Goal: Task Accomplishment & Management: Manage account settings

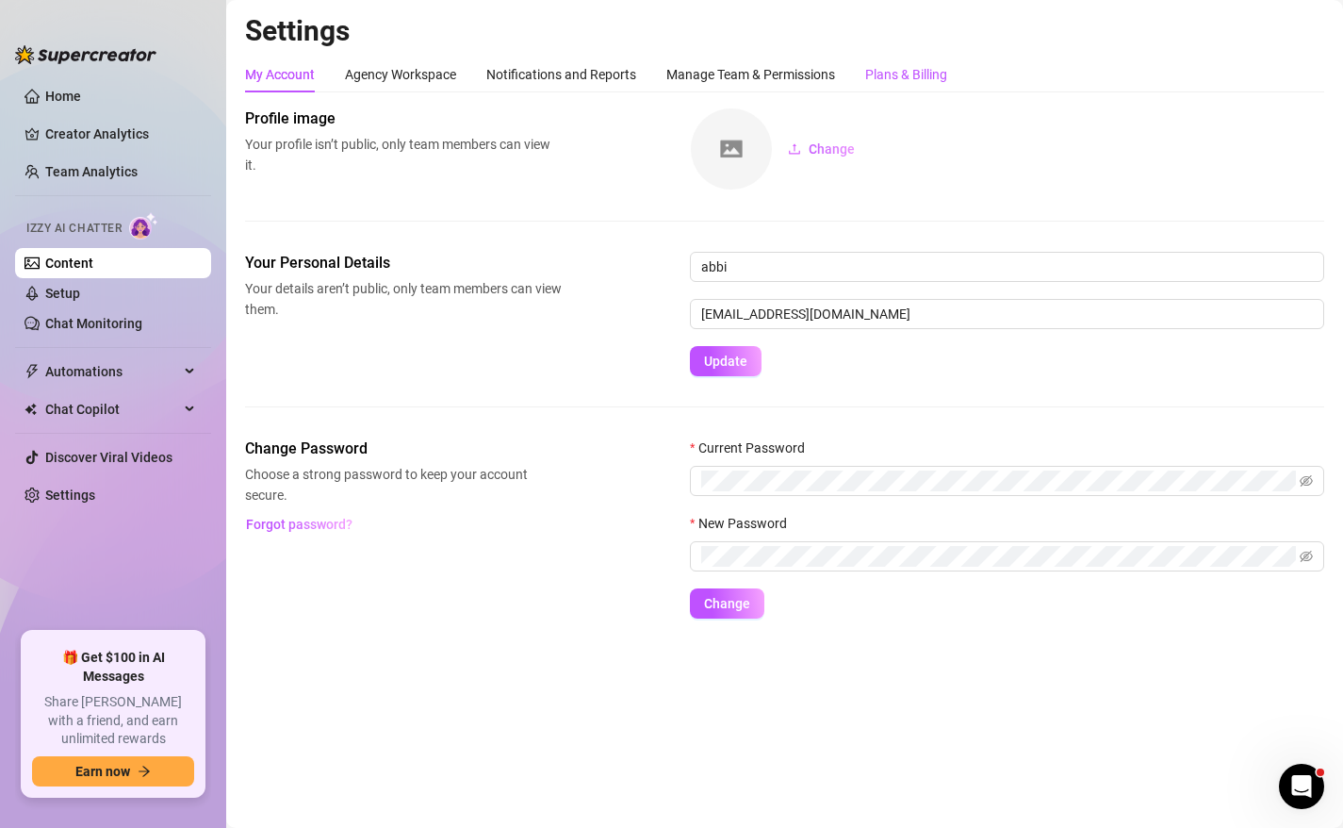
click at [912, 81] on div "Plans & Billing" at bounding box center [906, 74] width 82 height 21
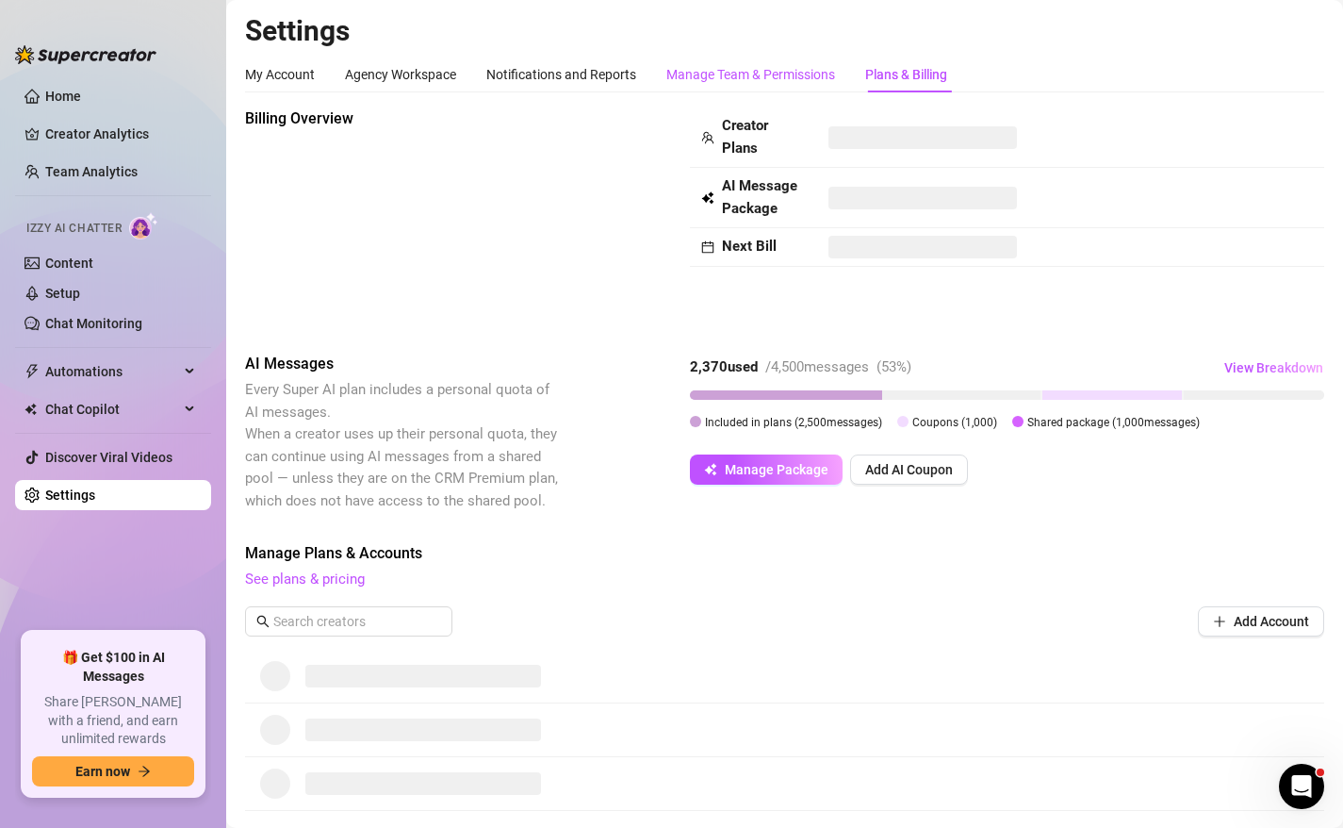
drag, startPoint x: 777, startPoint y: 71, endPoint x: 876, endPoint y: 74, distance: 99.0
click at [776, 70] on div "Manage Team & Permissions" at bounding box center [750, 74] width 169 height 21
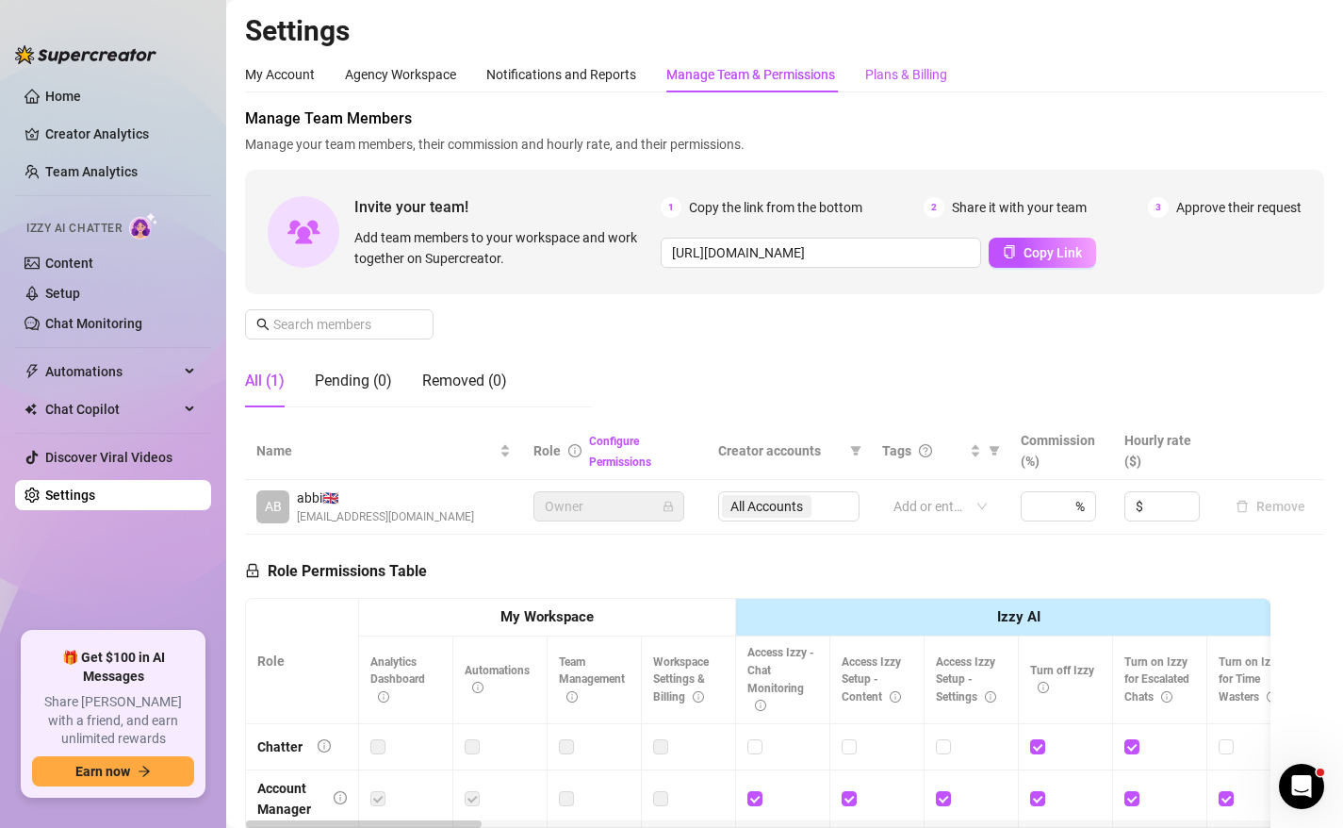
click at [891, 73] on div "Plans & Billing" at bounding box center [906, 74] width 82 height 21
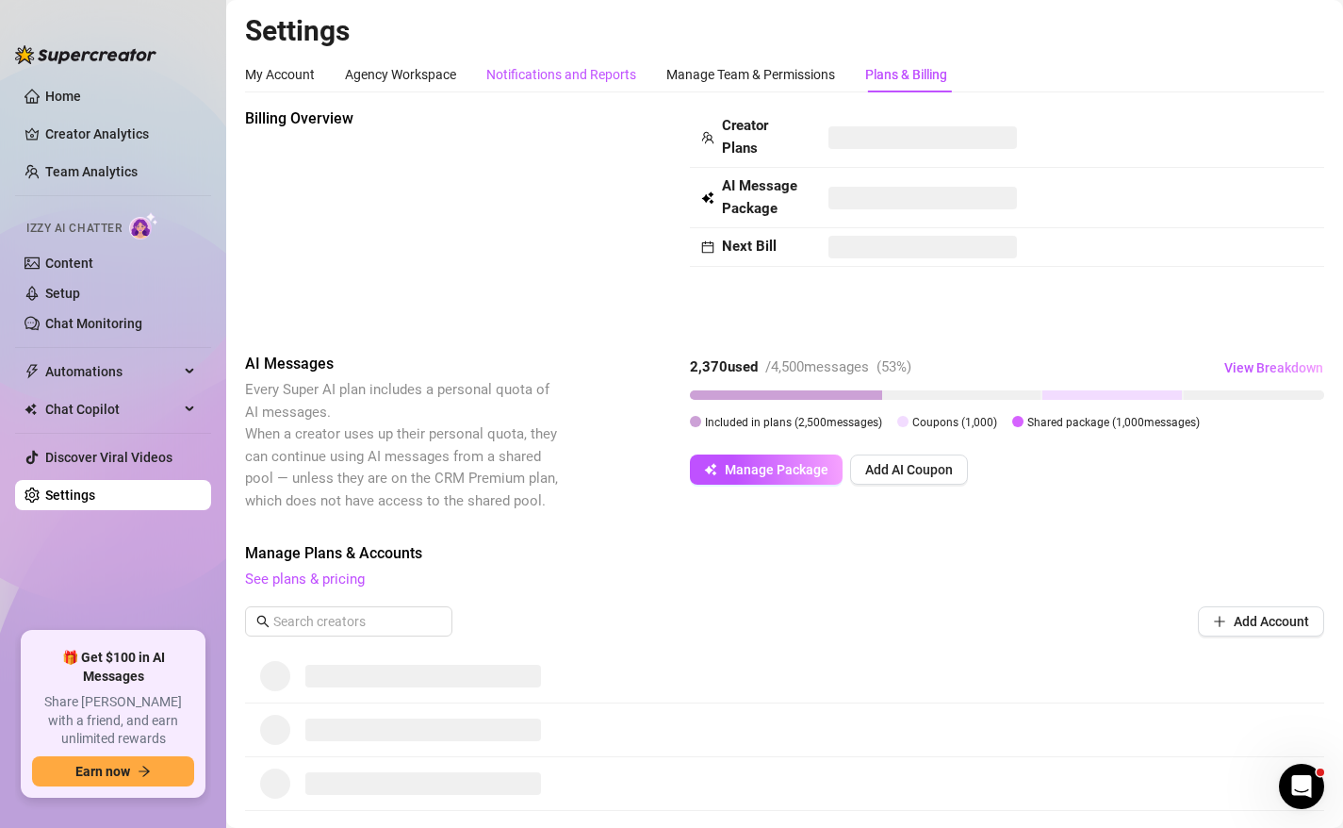
click at [577, 74] on div "Notifications and Reports" at bounding box center [561, 74] width 150 height 21
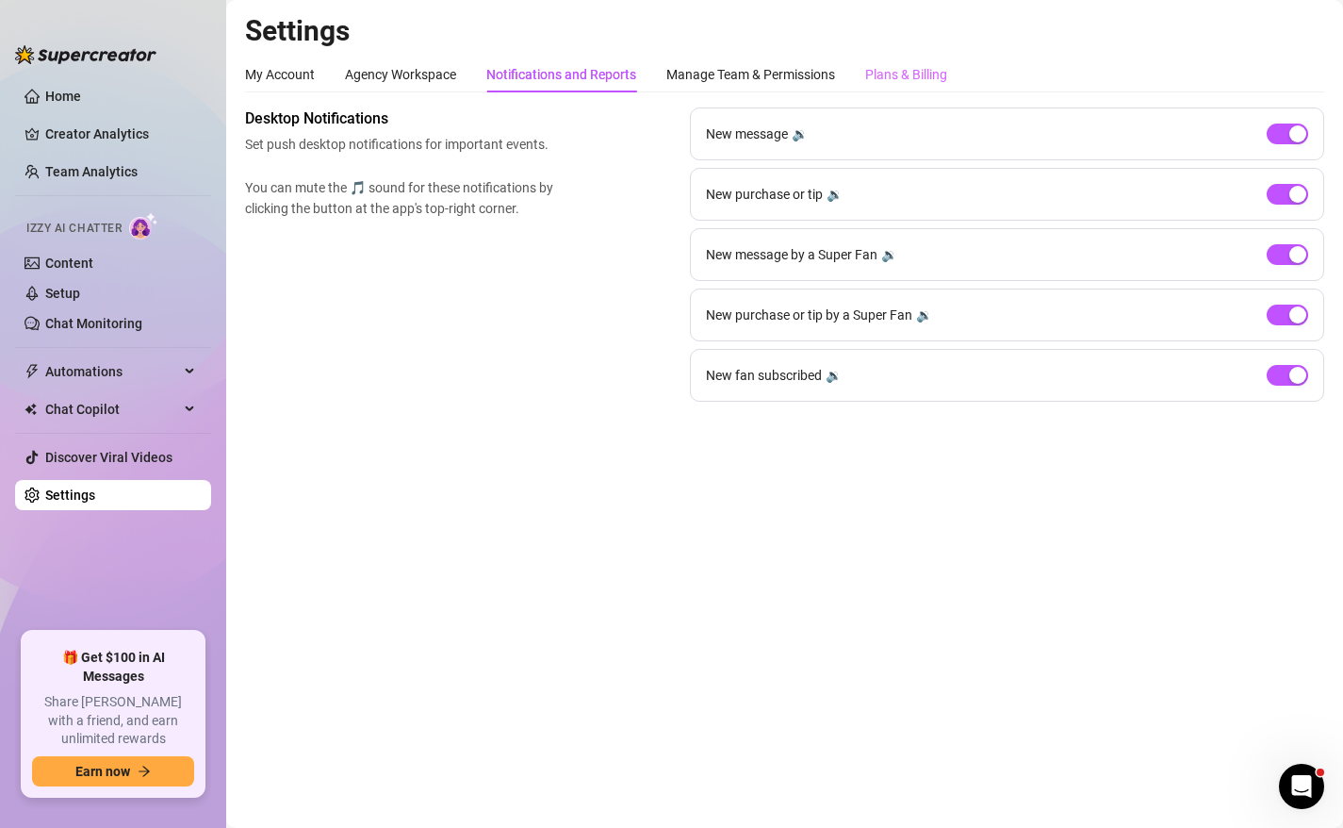
click at [927, 91] on div "My Account Agency Workspace Notifications and Reports Manage Team & Permissions…" at bounding box center [784, 229] width 1079 height 345
click at [926, 88] on div "Plans & Billing" at bounding box center [906, 75] width 82 height 36
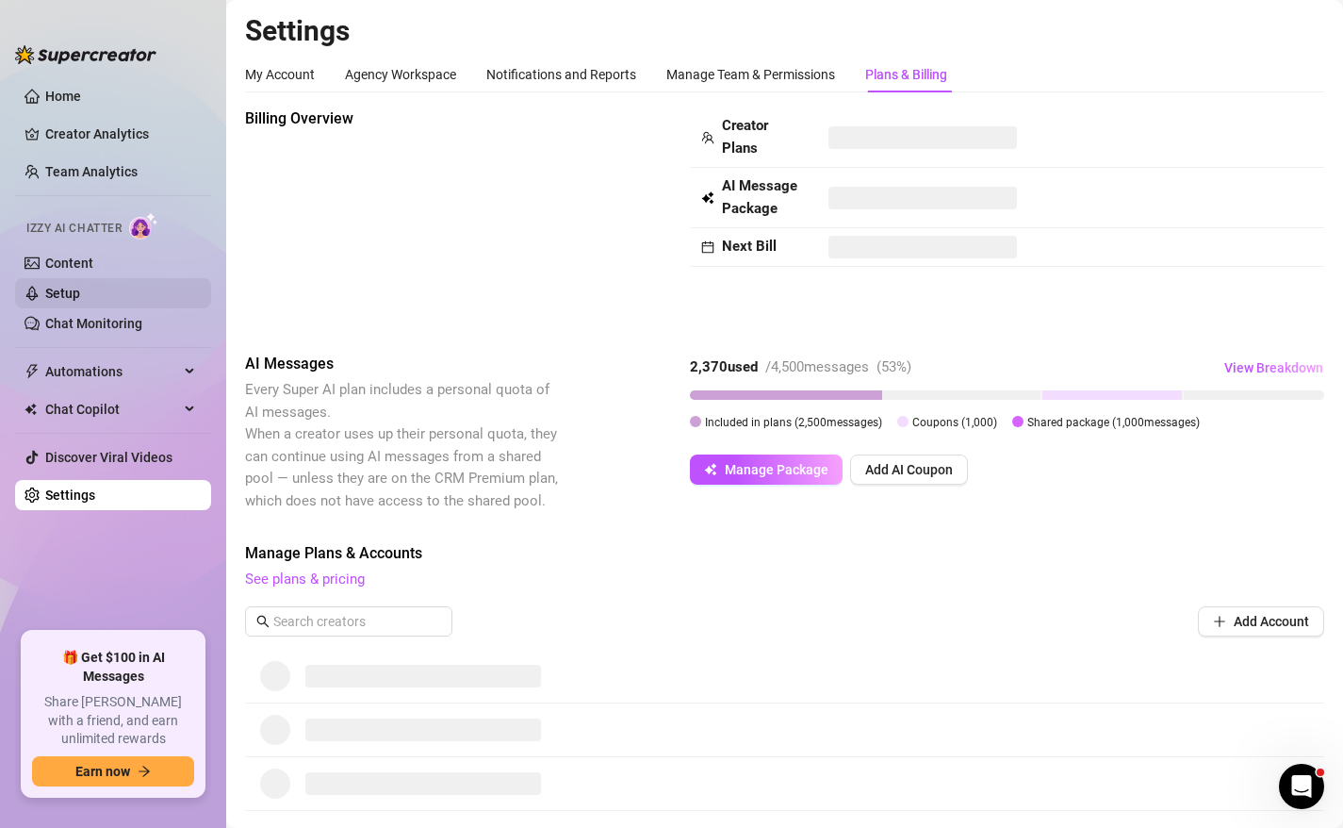
click at [80, 290] on link "Setup" at bounding box center [62, 293] width 35 height 15
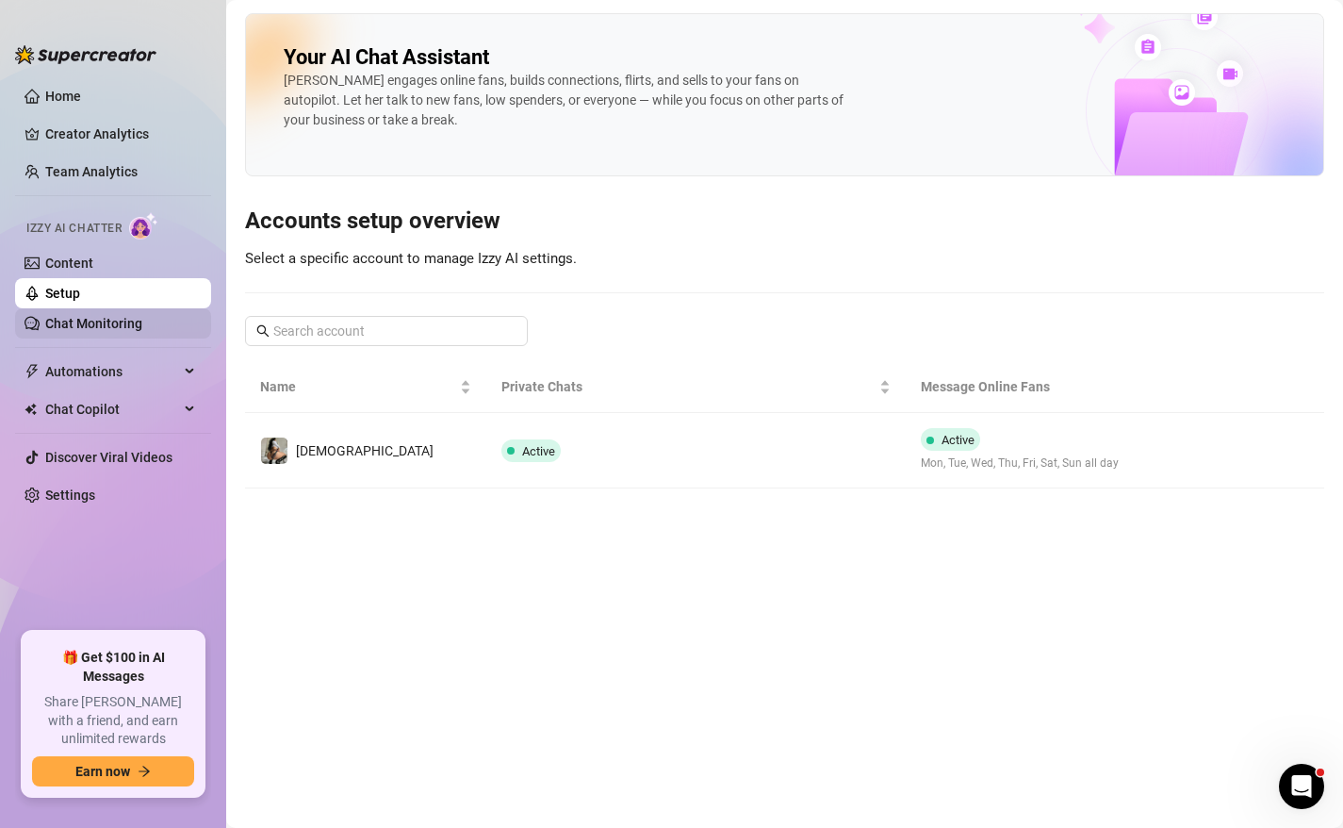
click at [140, 321] on link "Chat Monitoring" at bounding box center [93, 323] width 97 height 15
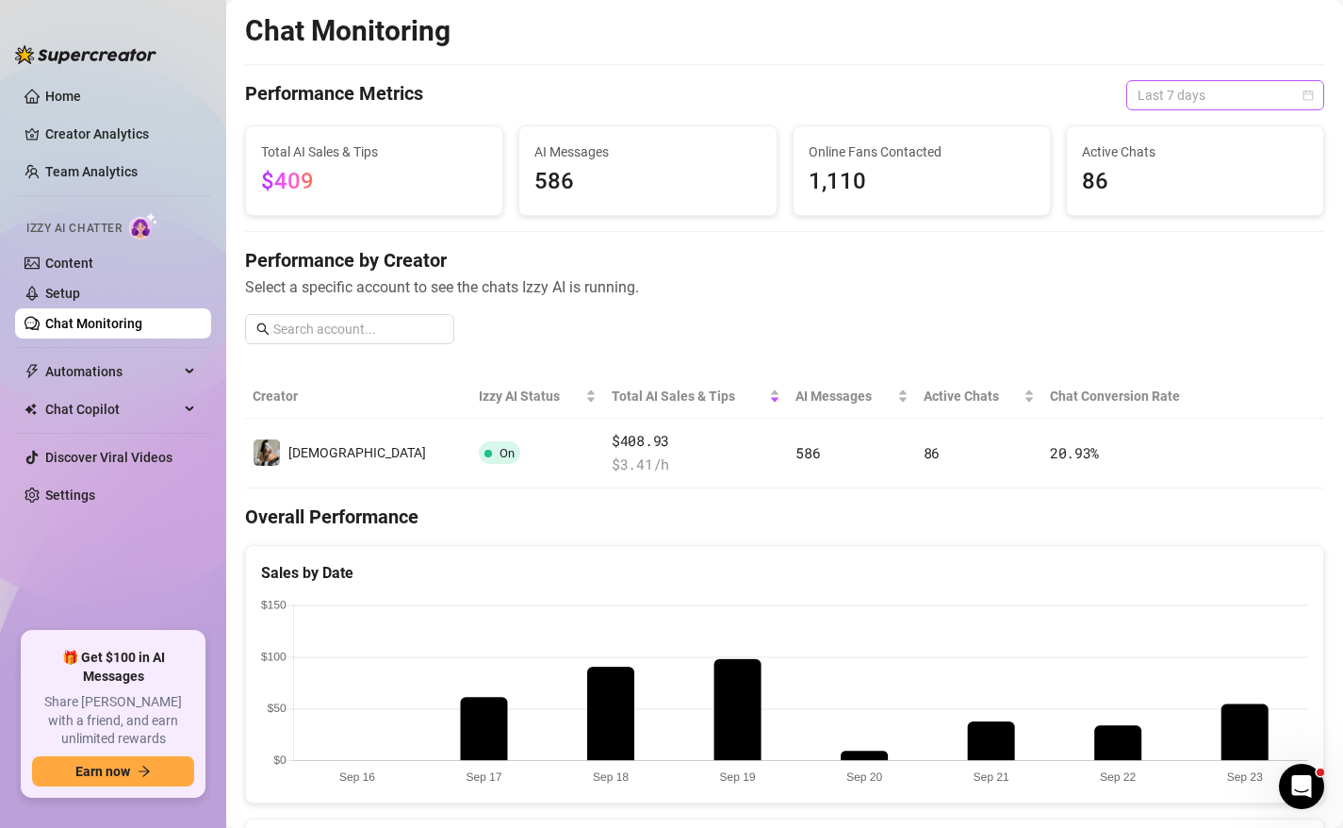
click at [1284, 84] on span "Last 7 days" at bounding box center [1225, 95] width 175 height 28
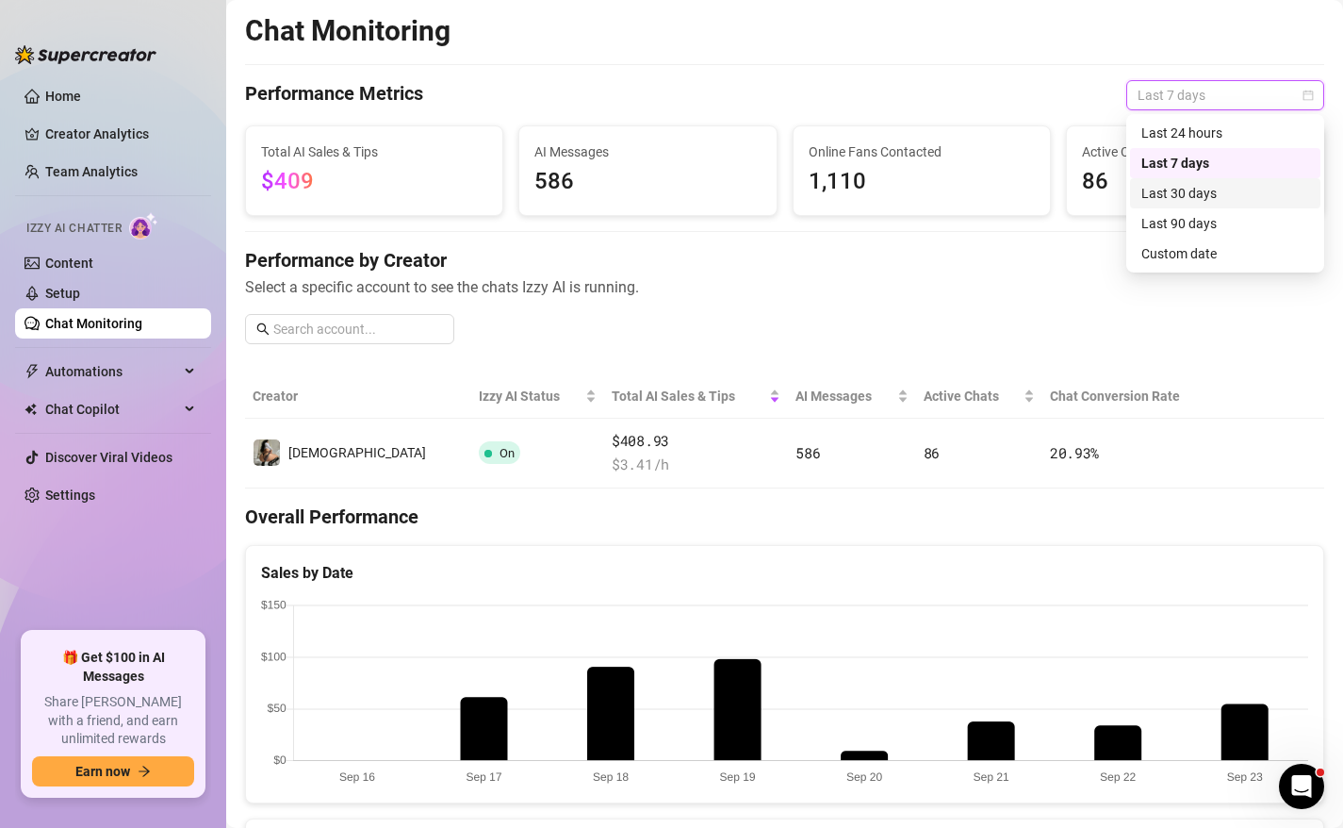
click at [1195, 194] on div "Last 30 days" at bounding box center [1225, 193] width 168 height 21
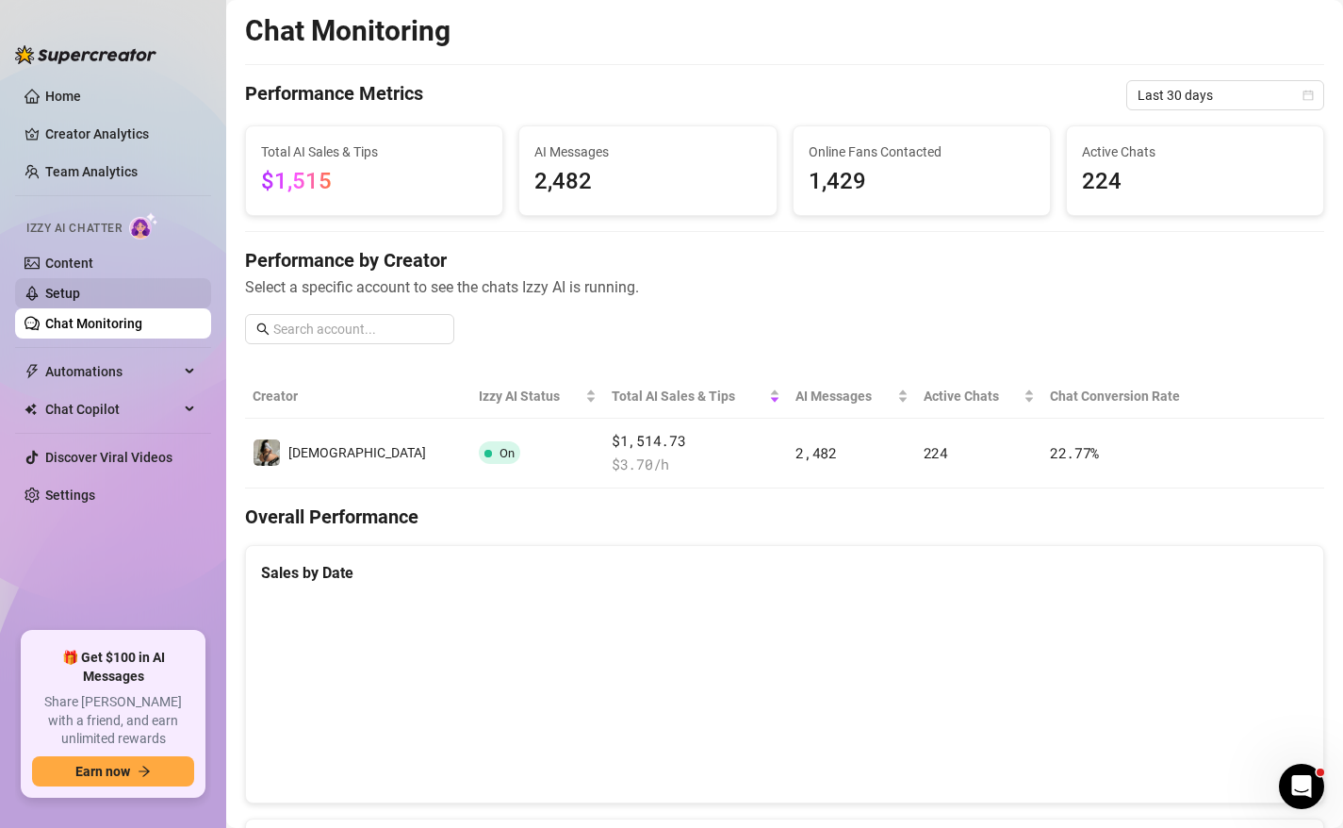
click at [80, 286] on link "Setup" at bounding box center [62, 293] width 35 height 15
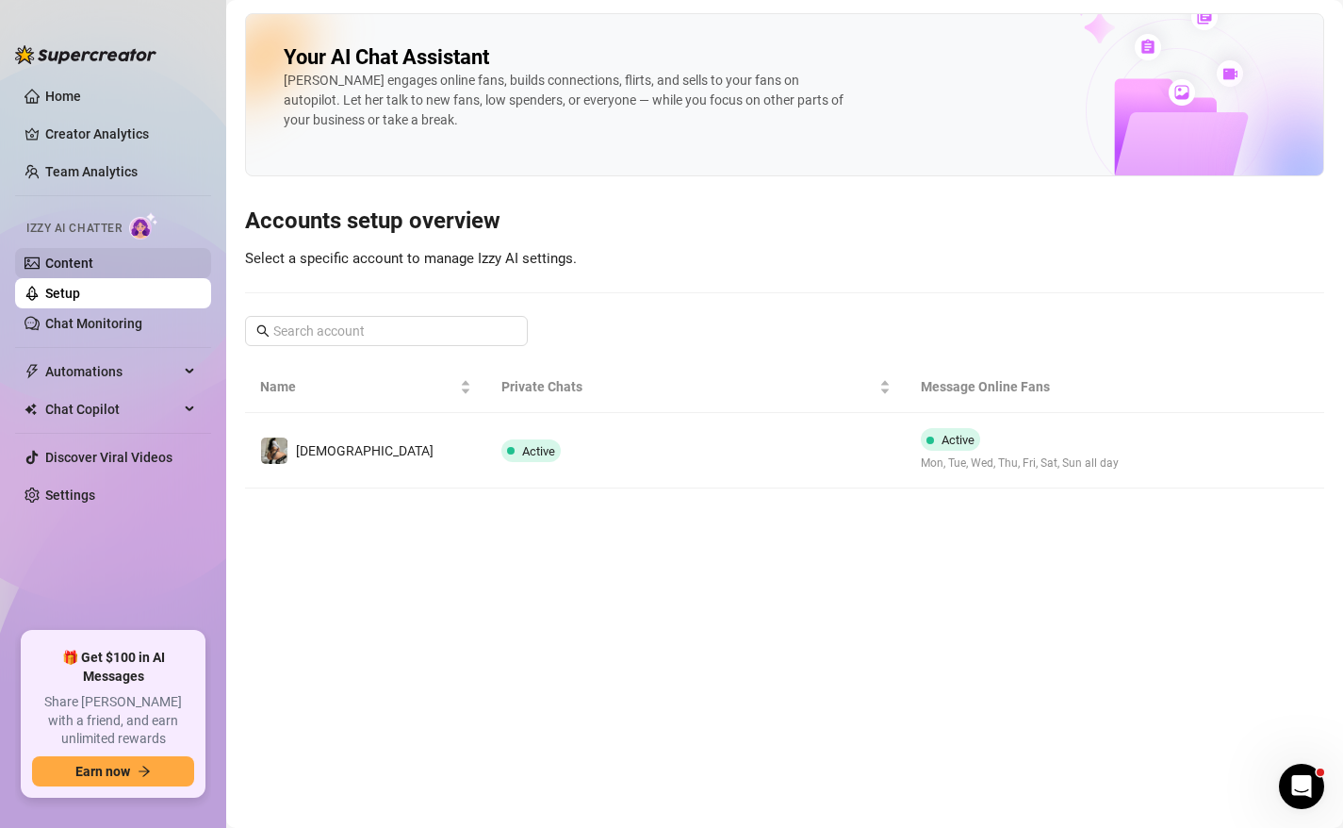
click at [93, 258] on link "Content" at bounding box center [69, 262] width 48 height 15
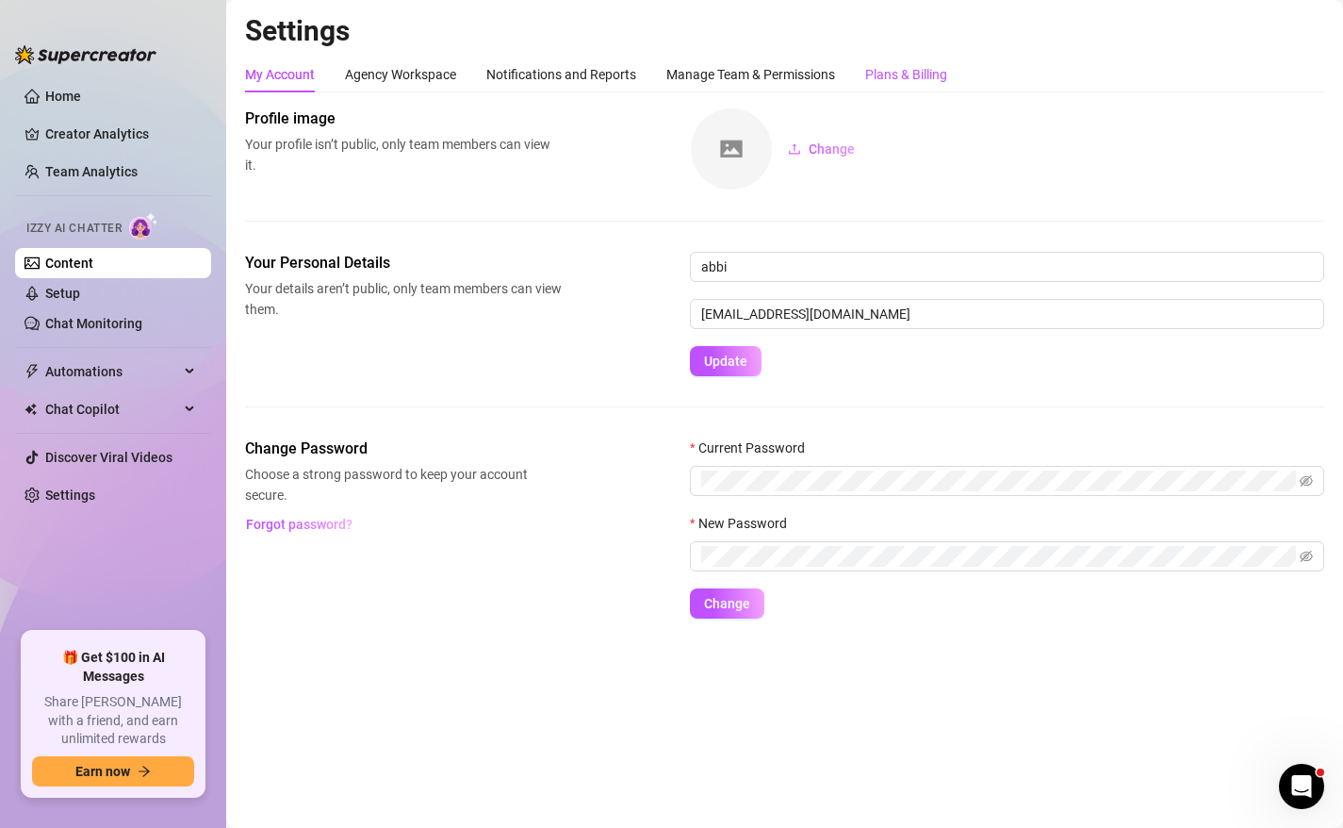
click at [938, 74] on div "Plans & Billing" at bounding box center [906, 74] width 82 height 21
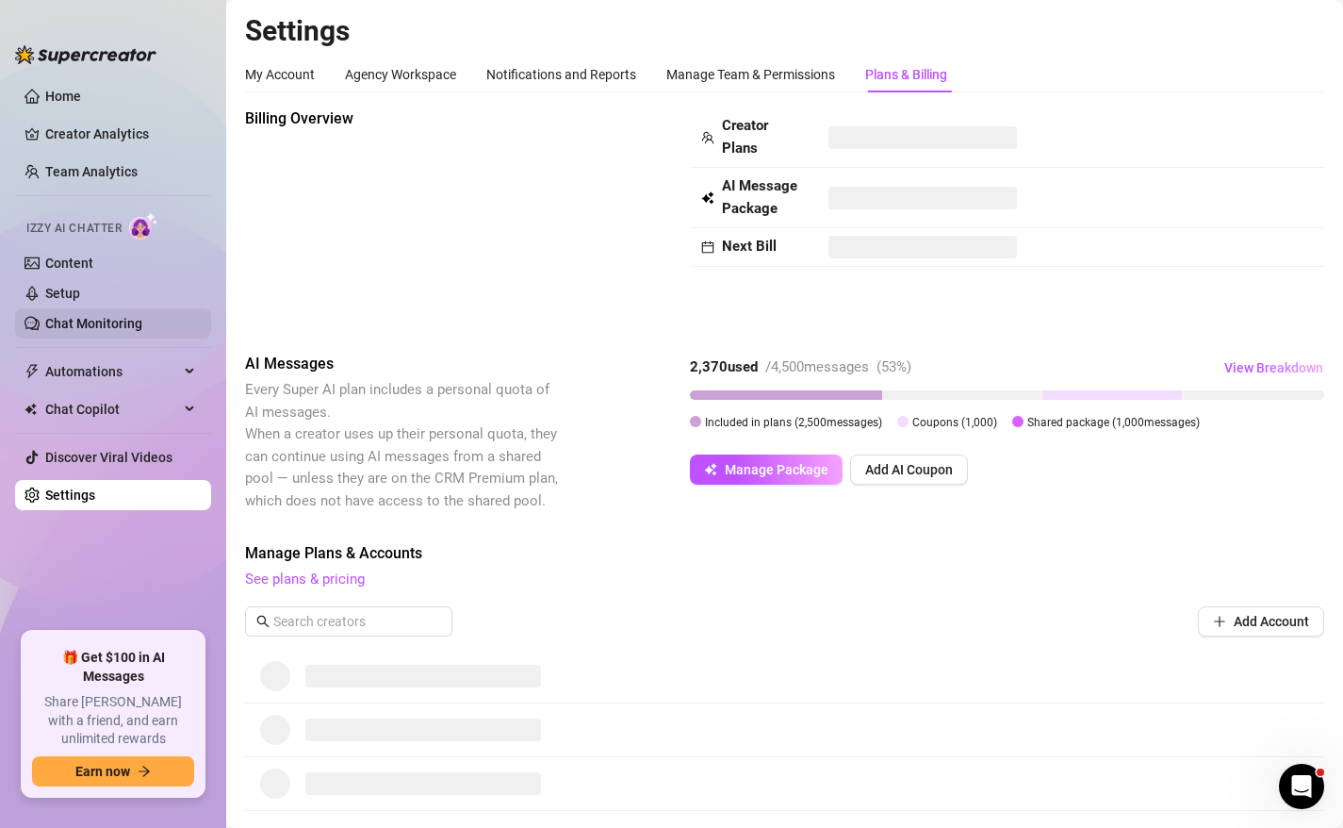
click at [96, 331] on link "Chat Monitoring" at bounding box center [93, 323] width 97 height 15
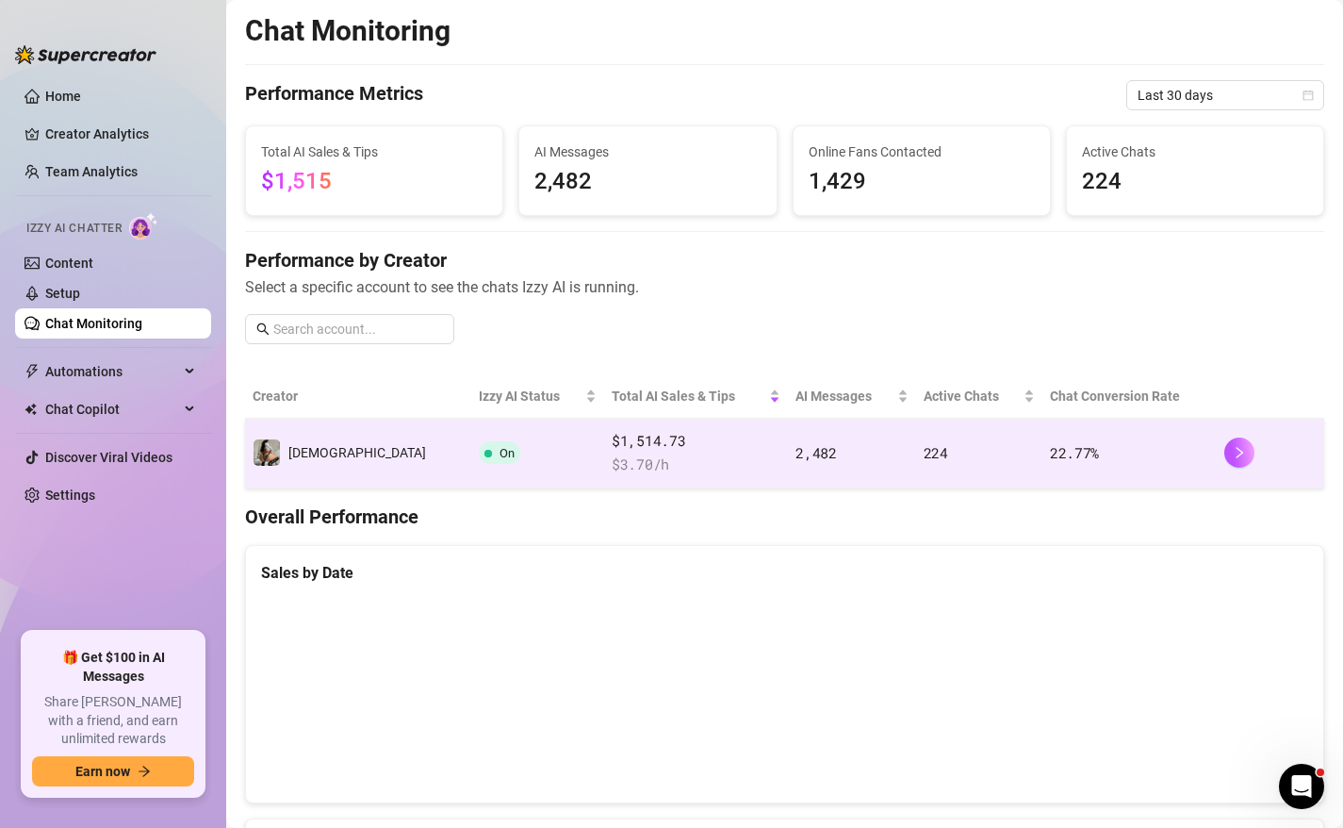
click at [612, 464] on span "$ 3.70 /h" at bounding box center [696, 464] width 169 height 23
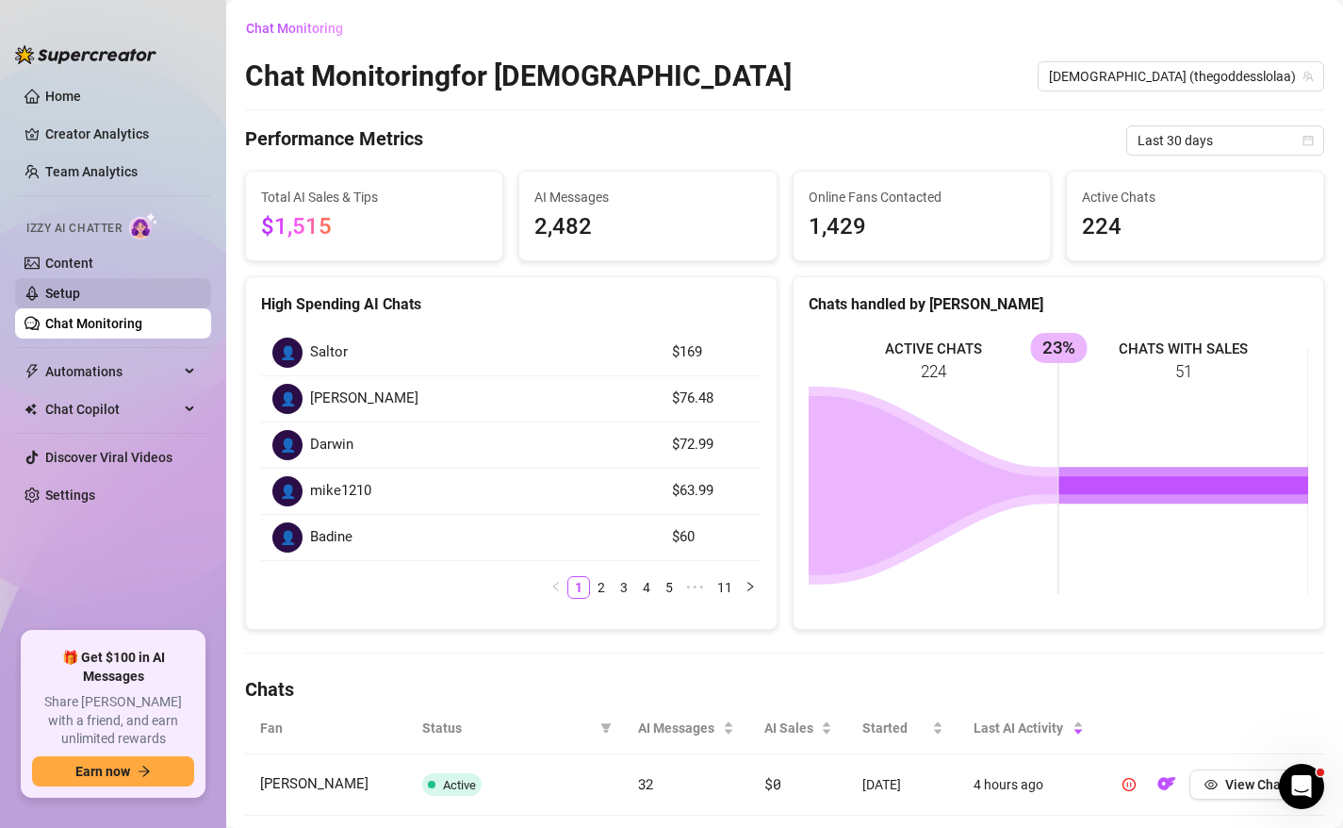
click at [80, 286] on link "Setup" at bounding box center [62, 293] width 35 height 15
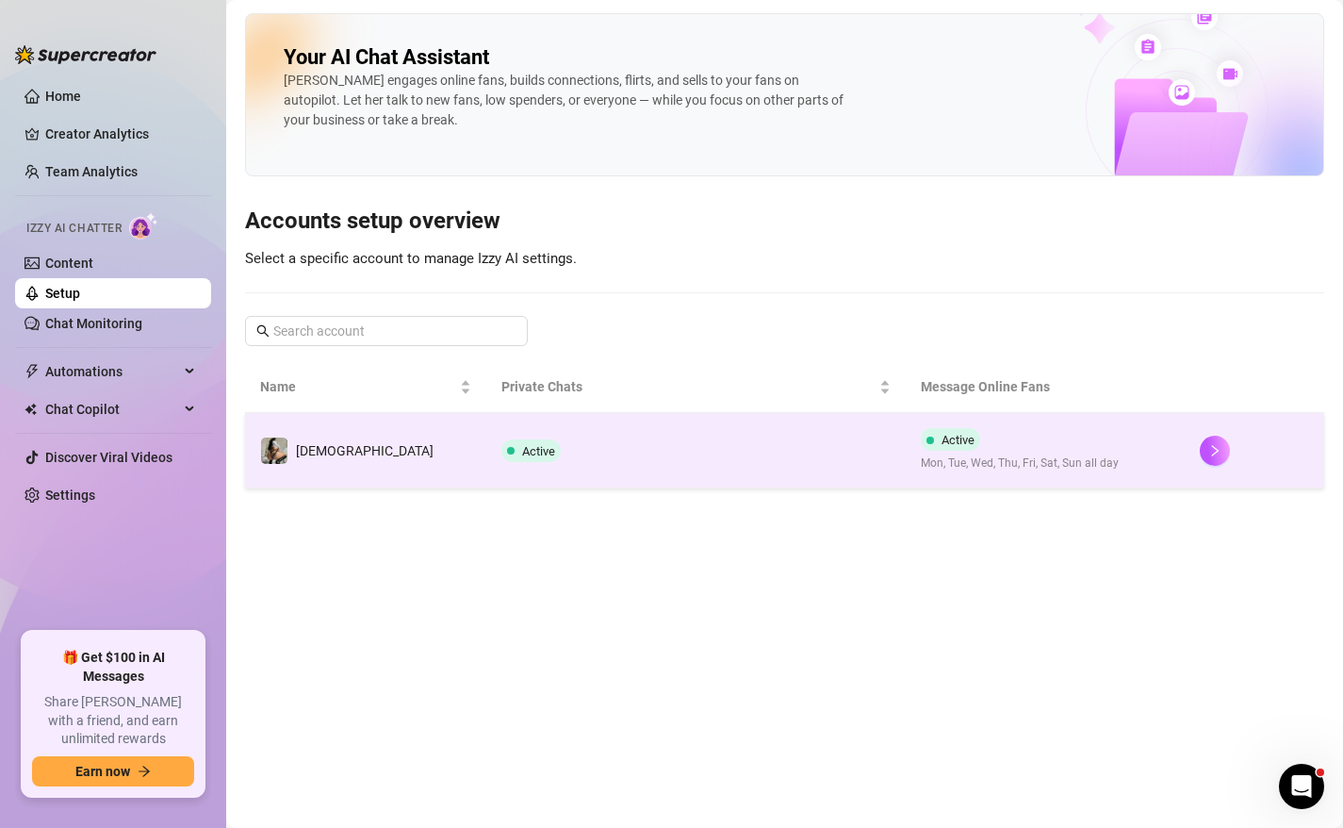
click at [486, 432] on td "Active" at bounding box center [695, 450] width 419 height 75
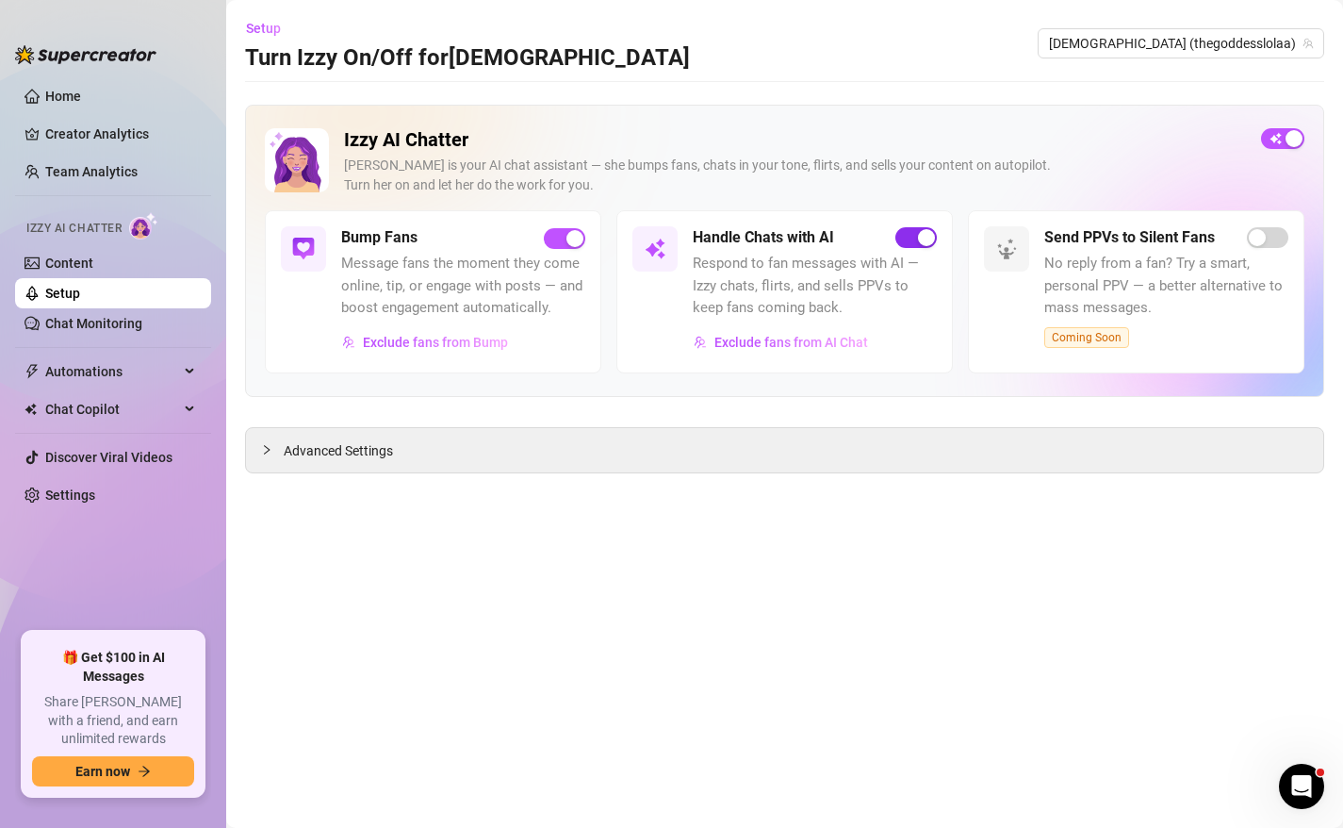
click at [919, 244] on div "button" at bounding box center [926, 237] width 17 height 17
click at [573, 243] on div "button" at bounding box center [575, 238] width 17 height 17
click at [1288, 143] on div "button" at bounding box center [1294, 138] width 17 height 17
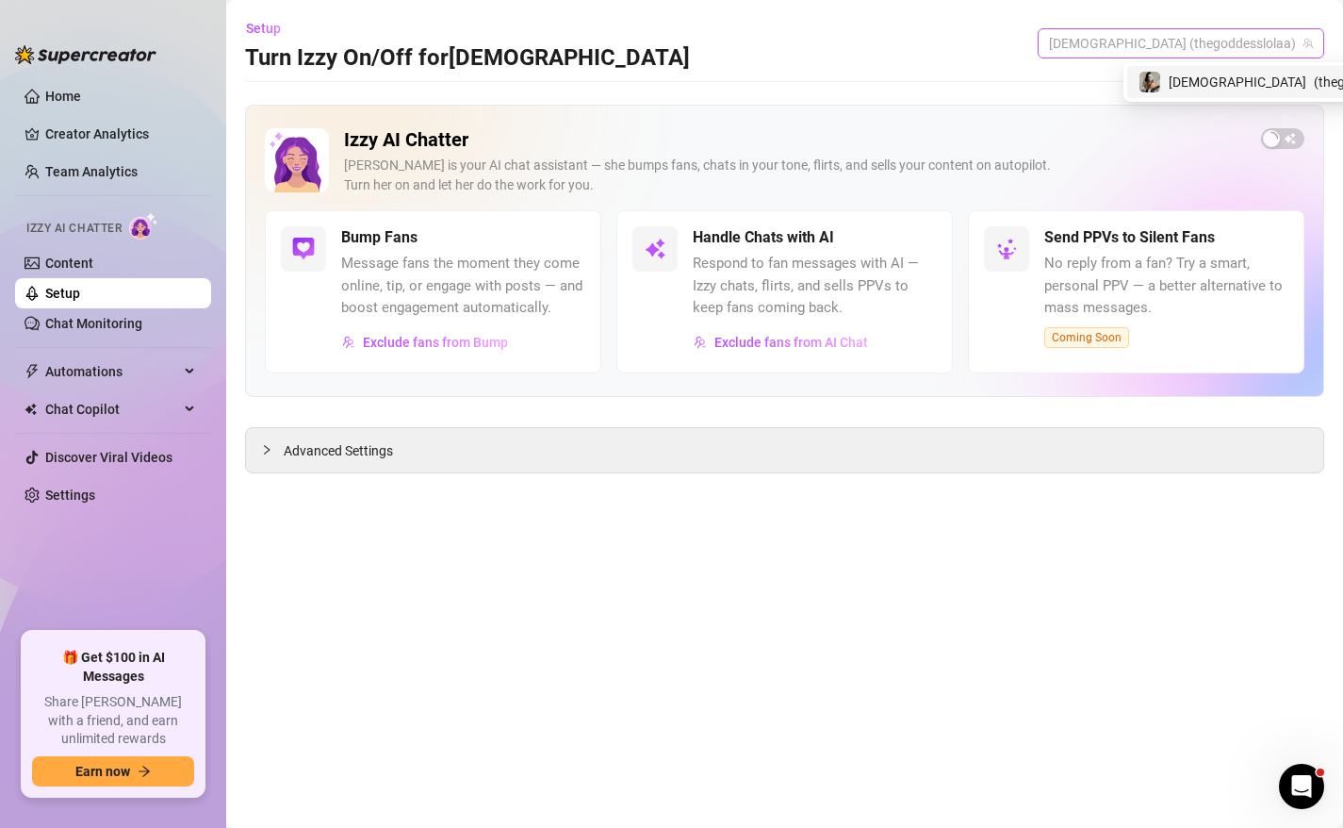
click at [1215, 40] on span "[DEMOGRAPHIC_DATA] (thegoddesslolaa)" at bounding box center [1181, 43] width 264 height 28
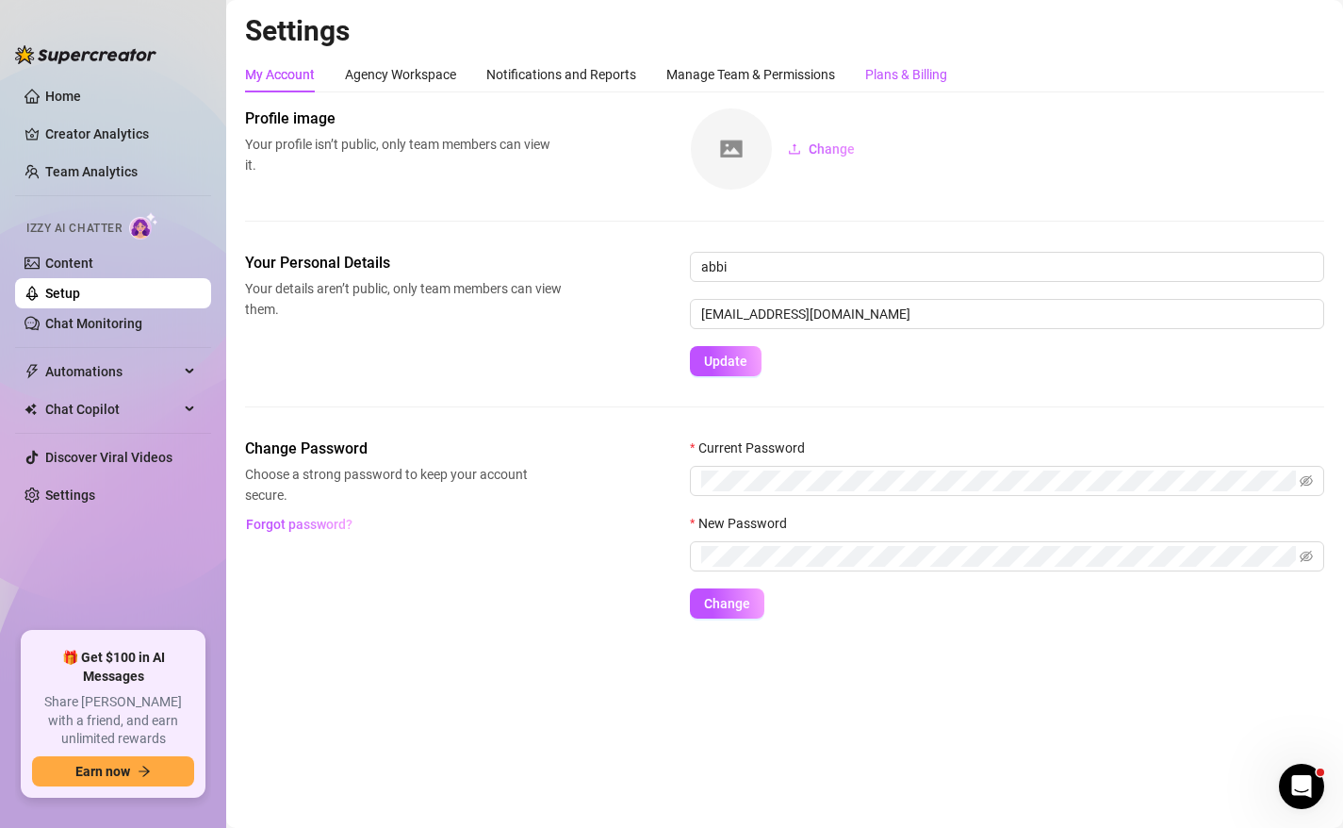
click at [893, 69] on div "Plans & Billing" at bounding box center [906, 74] width 82 height 21
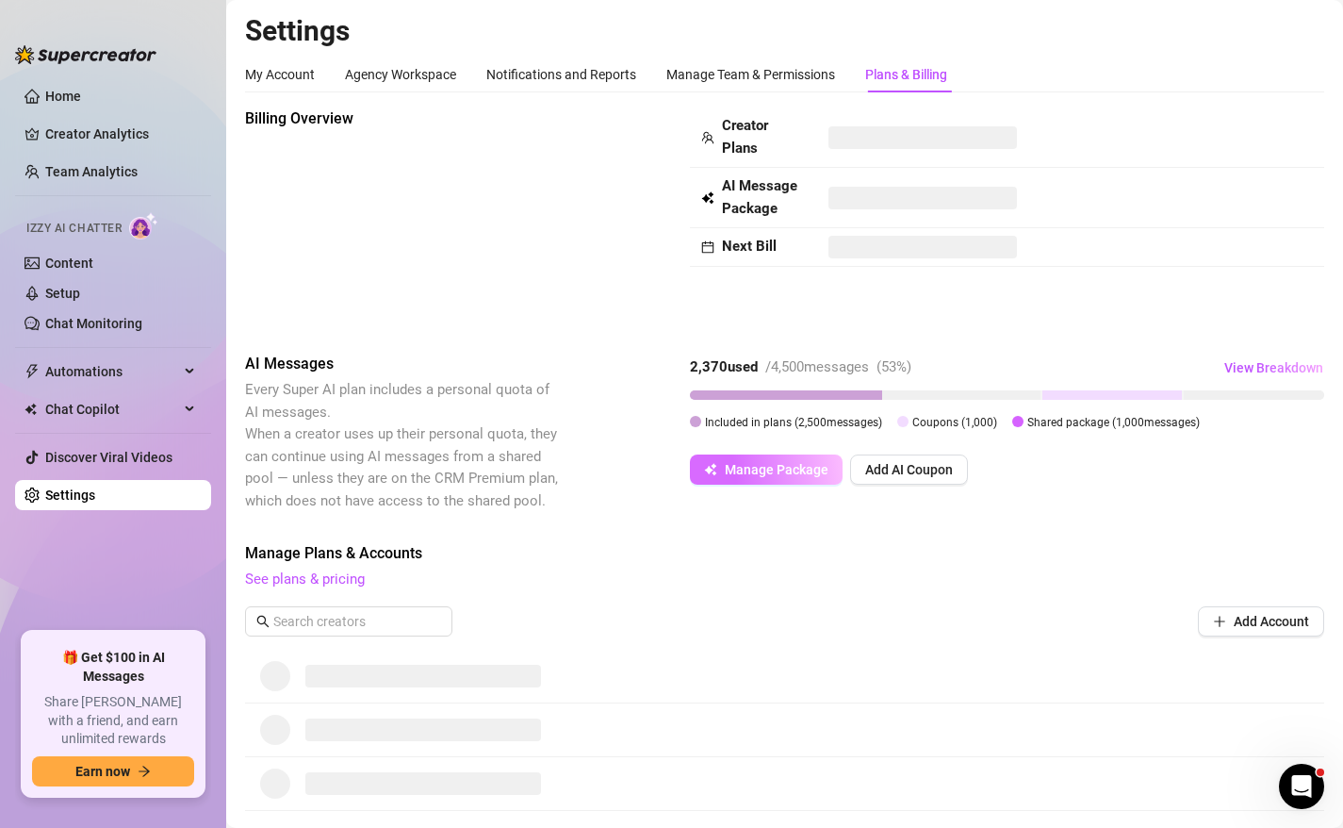
click at [764, 476] on span "Manage Package" at bounding box center [777, 469] width 104 height 15
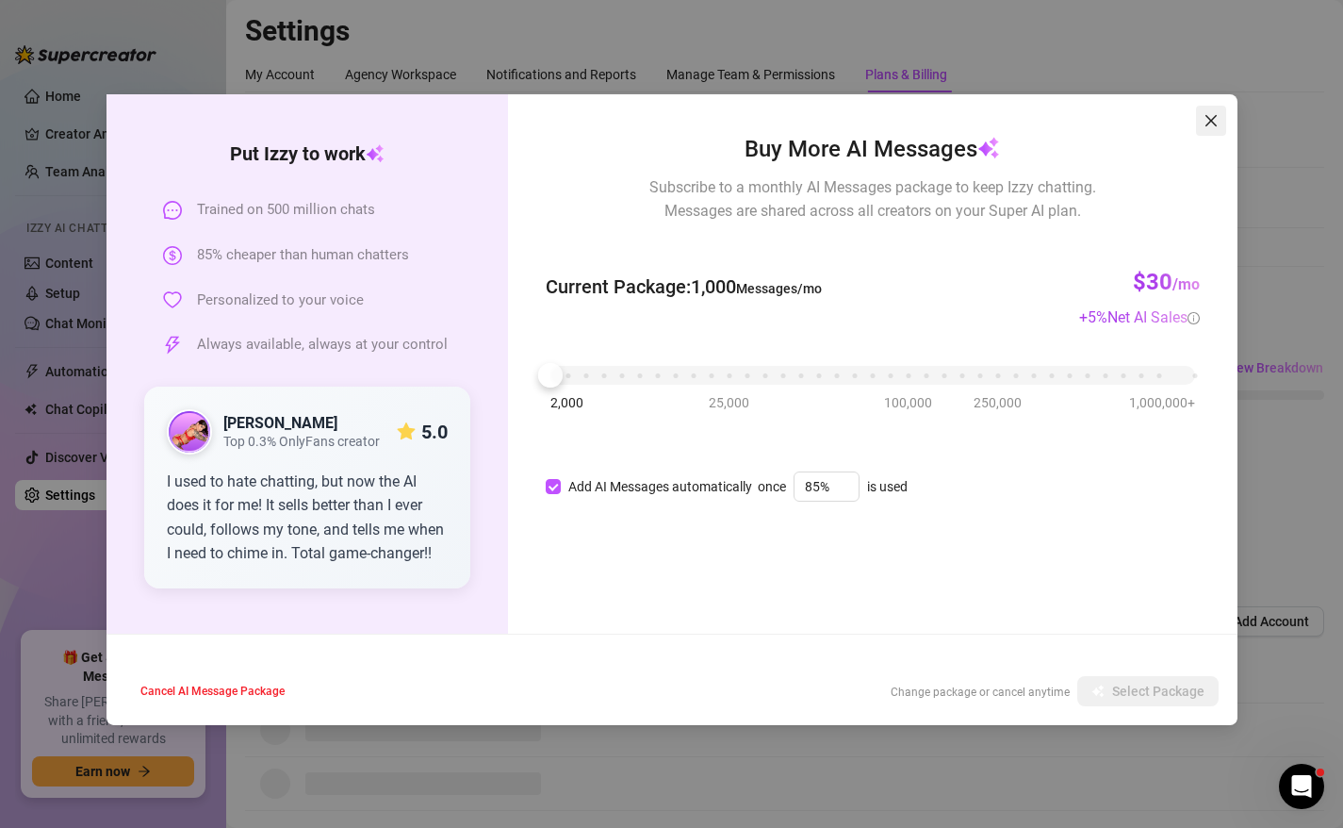
click at [1216, 117] on icon "close" at bounding box center [1211, 120] width 15 height 15
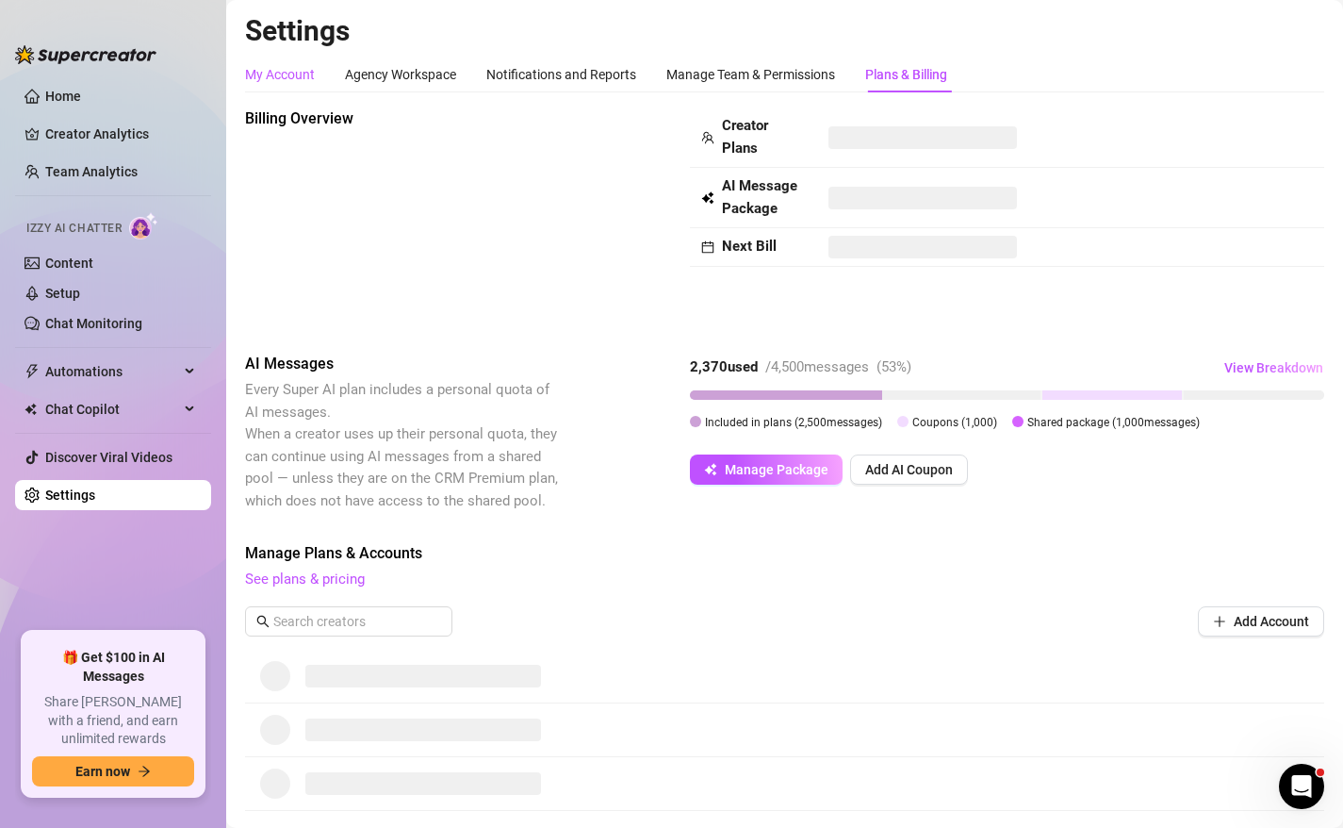
click at [300, 79] on div "My Account" at bounding box center [280, 74] width 70 height 21
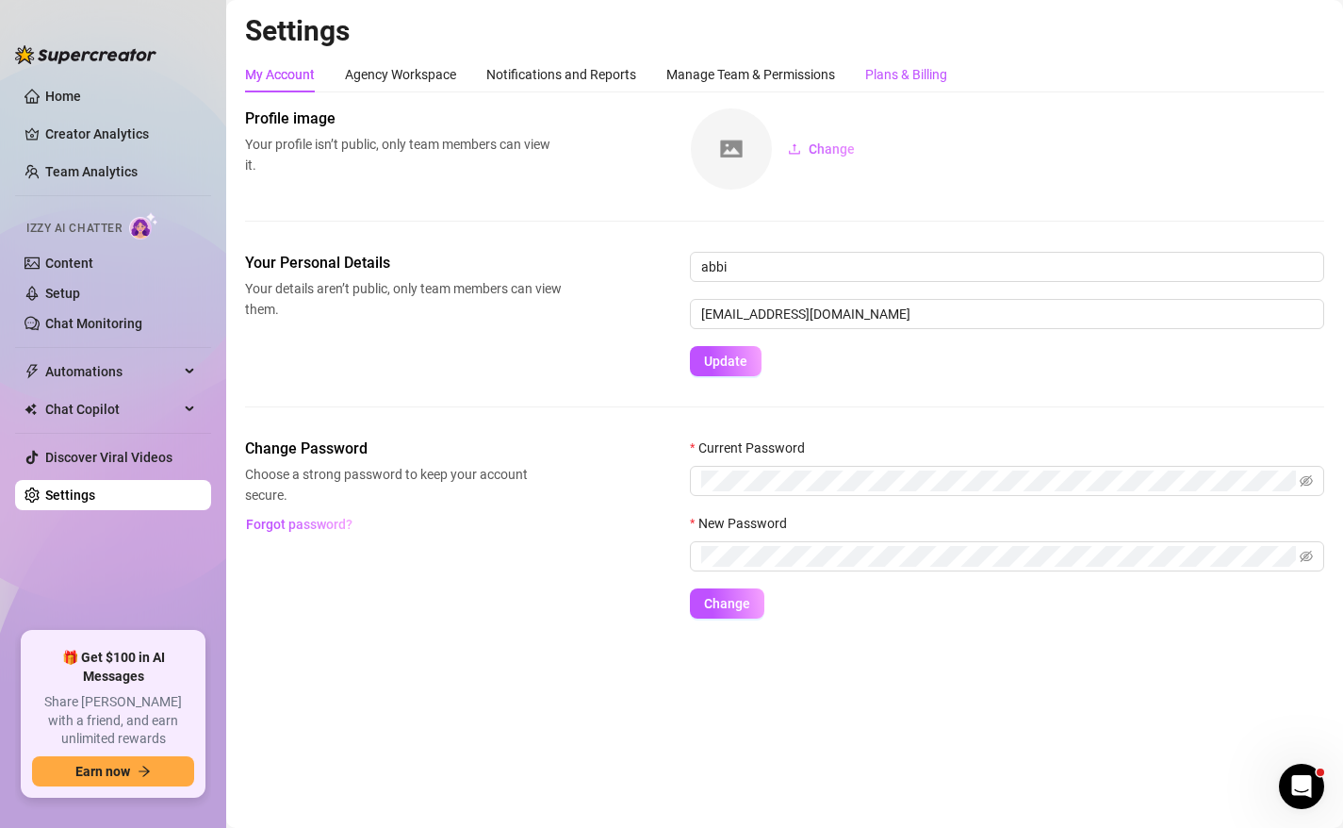
click at [907, 74] on div "Plans & Billing" at bounding box center [906, 74] width 82 height 21
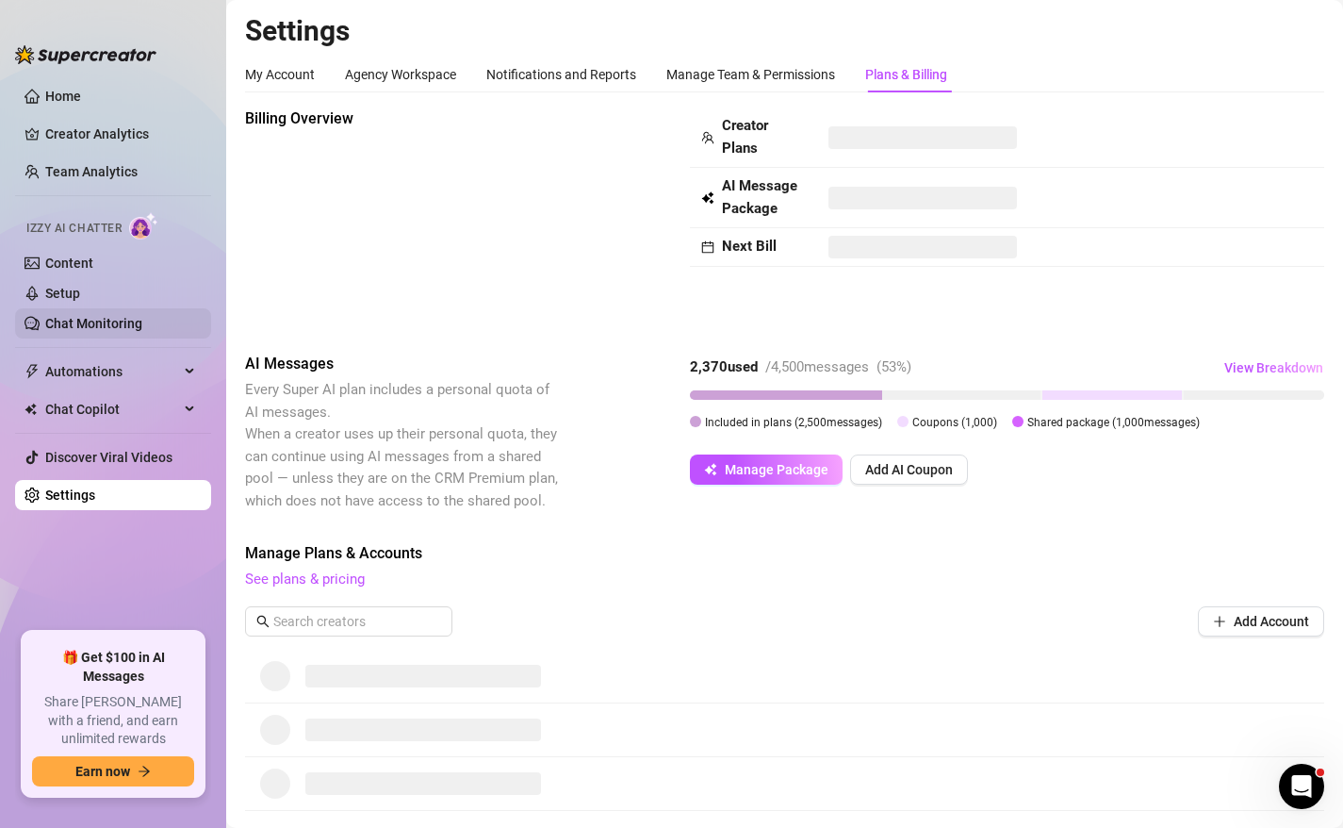
click at [107, 324] on link "Chat Monitoring" at bounding box center [93, 323] width 97 height 15
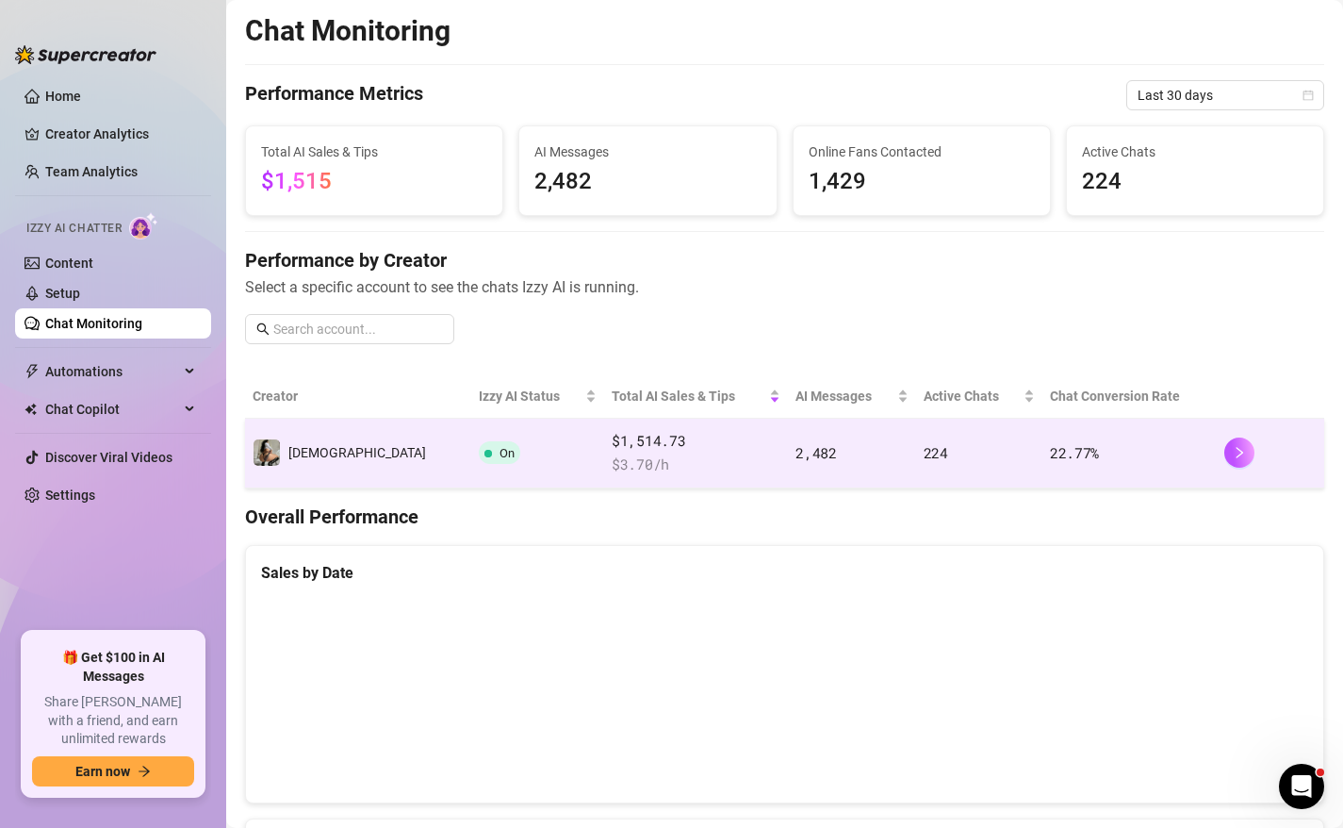
click at [805, 476] on td "2,482" at bounding box center [851, 454] width 127 height 70
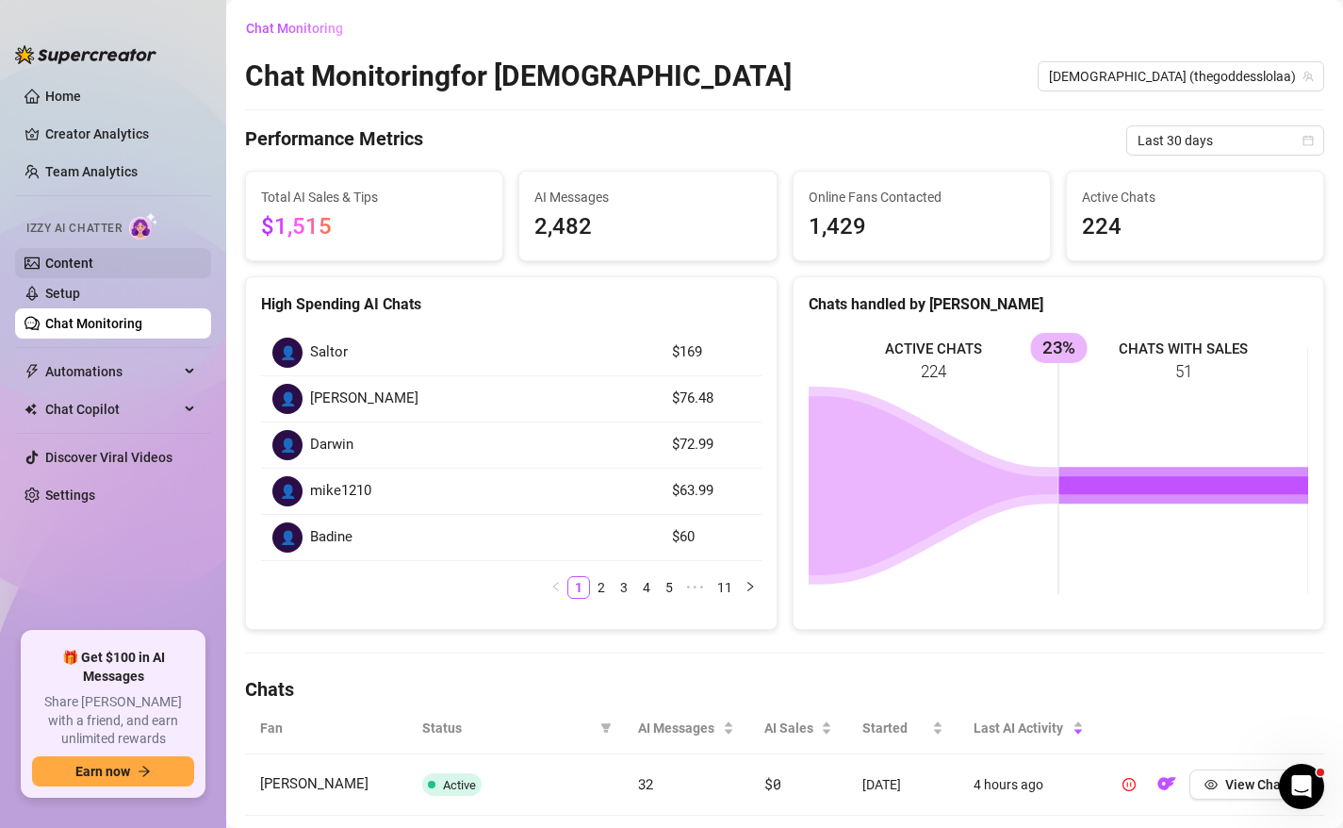
click at [83, 256] on link "Content" at bounding box center [69, 262] width 48 height 15
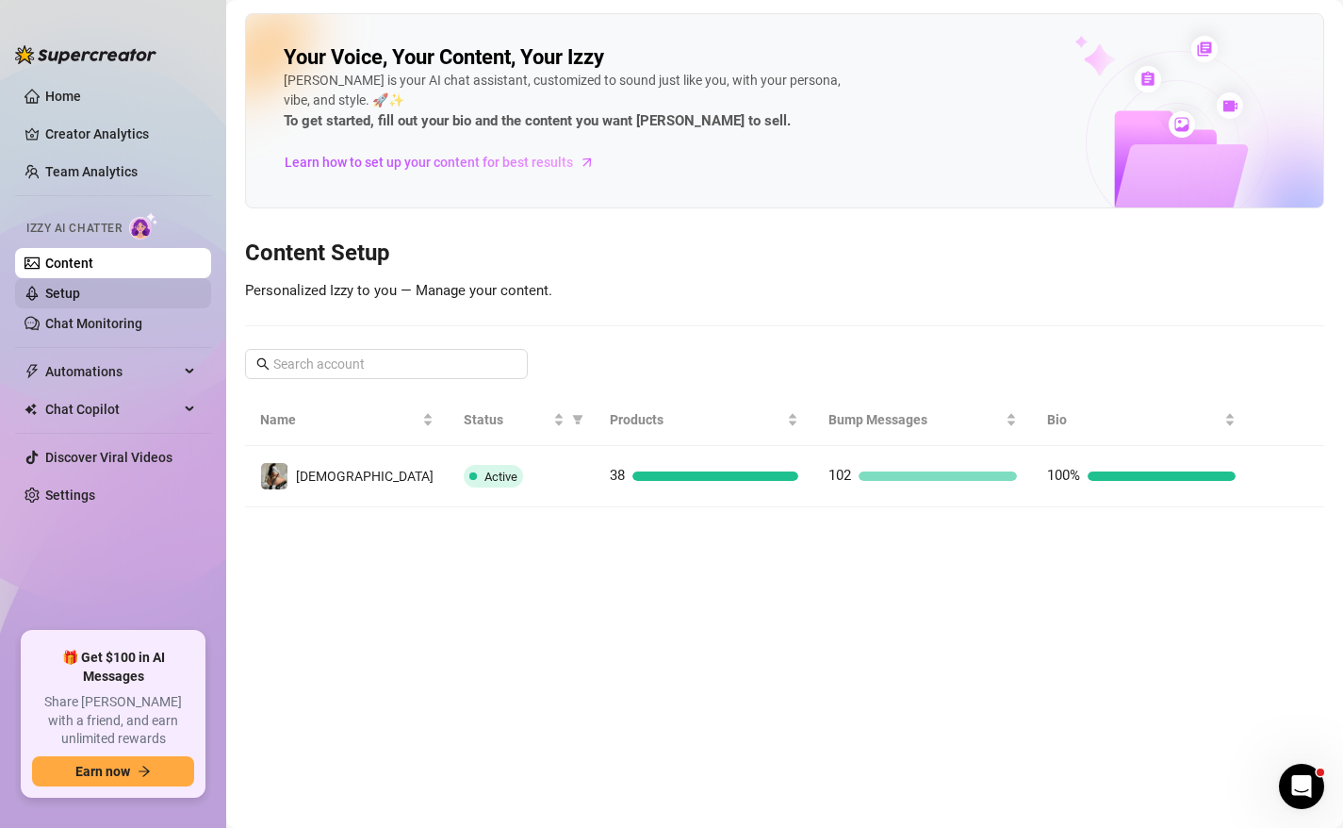
click at [80, 301] on link "Setup" at bounding box center [62, 293] width 35 height 15
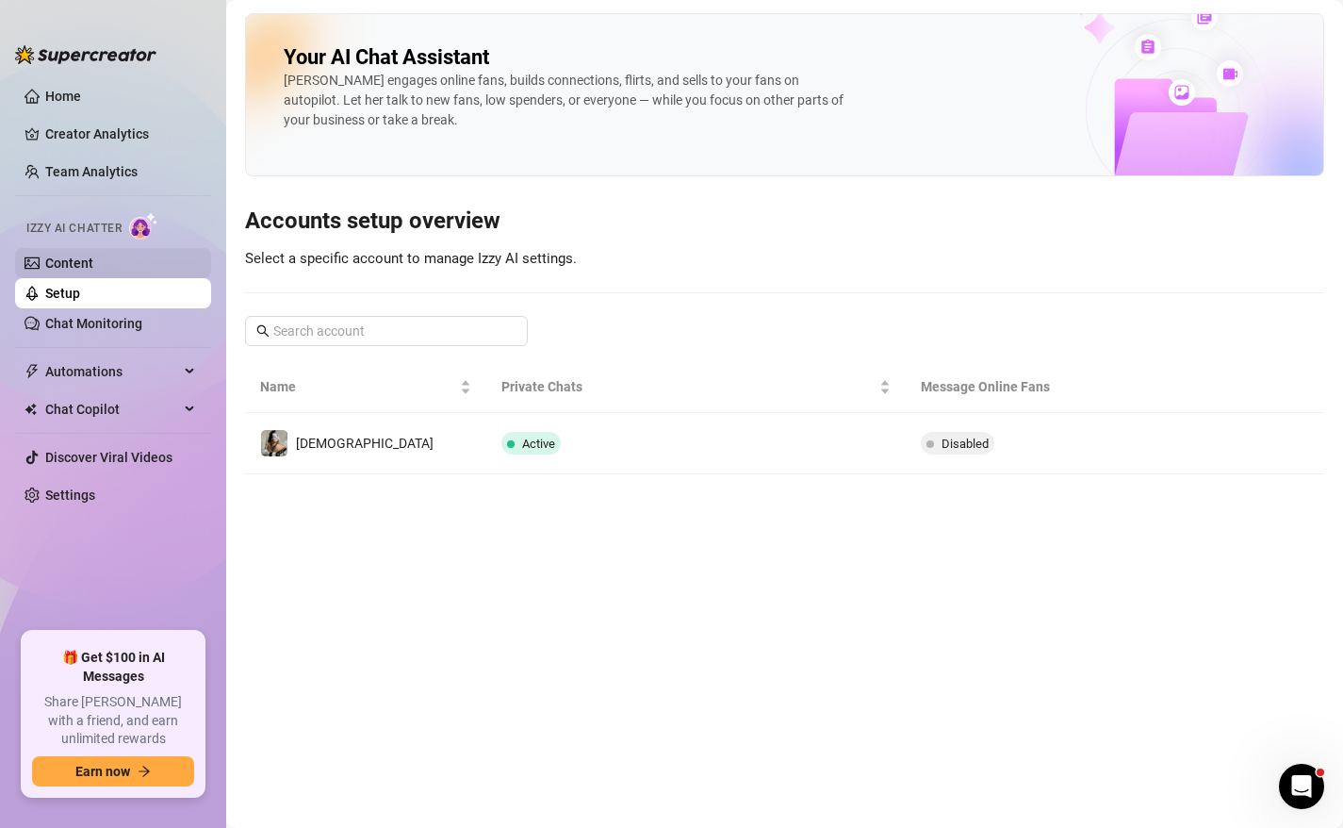
click at [67, 271] on link "Content" at bounding box center [69, 262] width 48 height 15
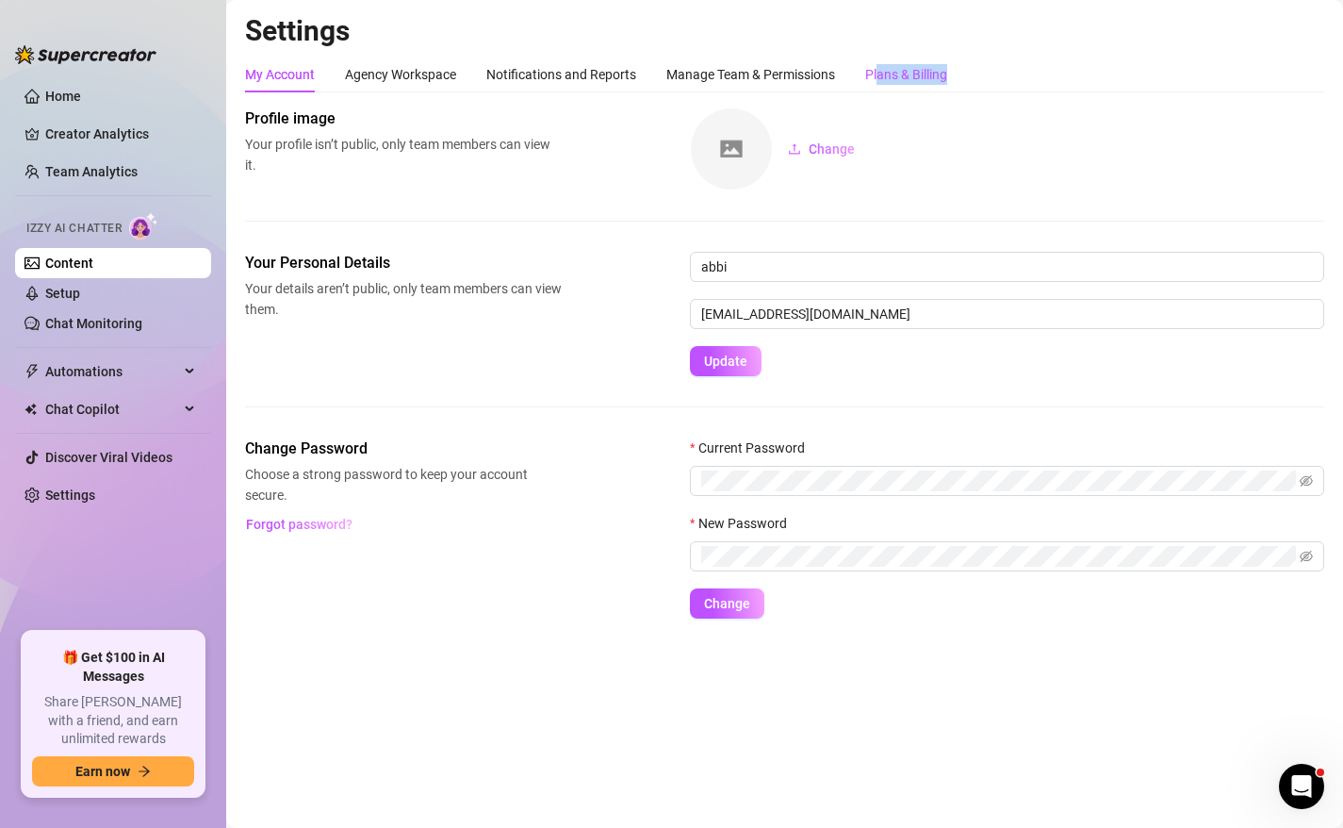
click at [879, 85] on div "Plans & Billing" at bounding box center [906, 75] width 82 height 36
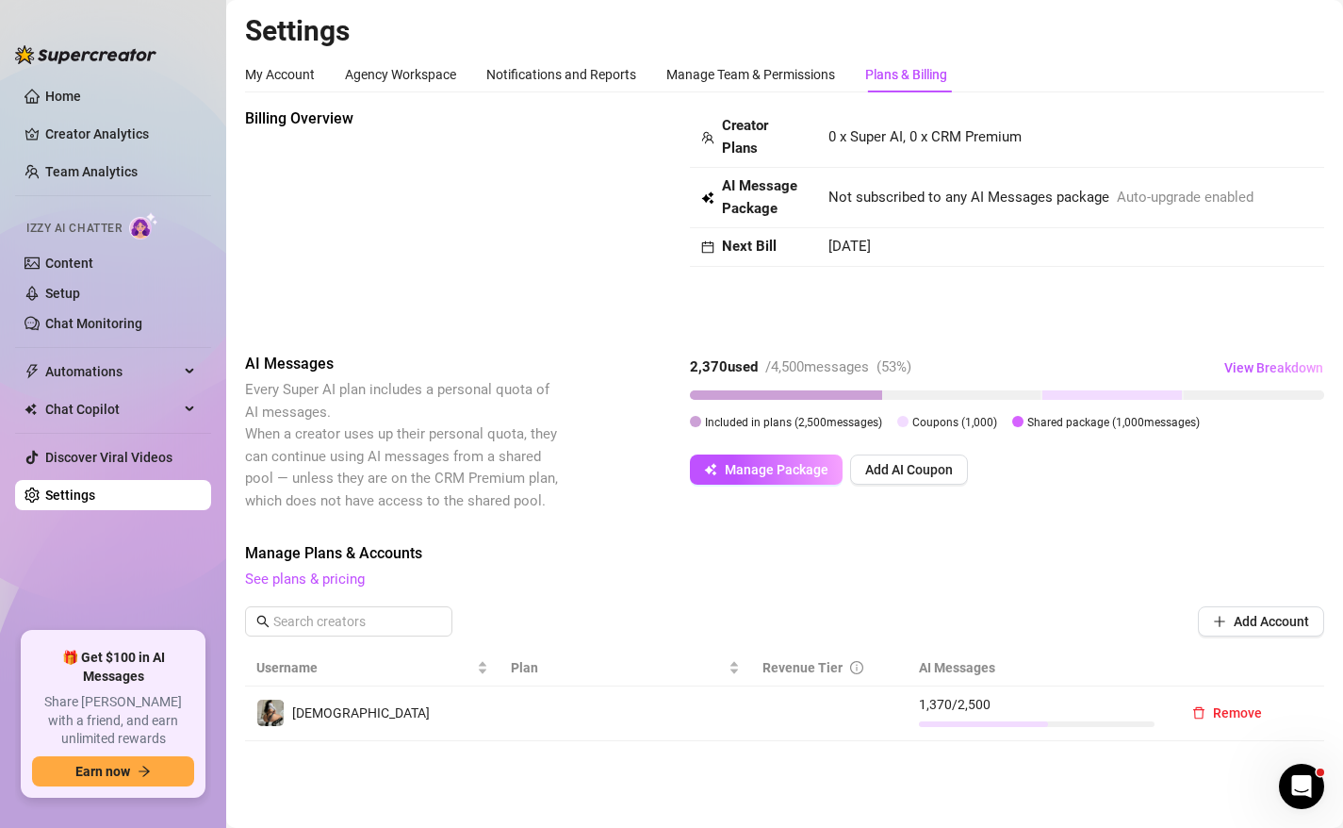
click at [781, 190] on strong "AI Message Package" at bounding box center [759, 197] width 75 height 40
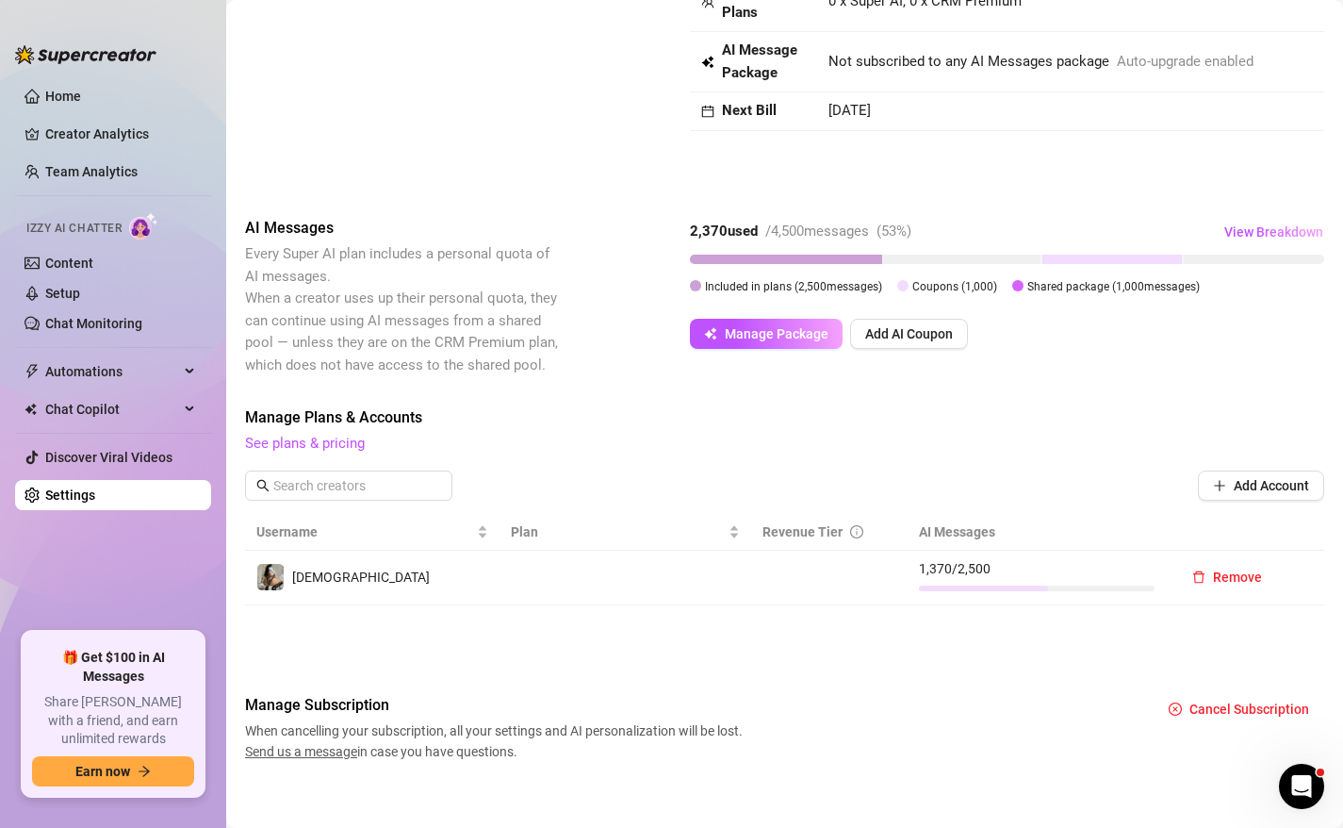
scroll to position [149, 0]
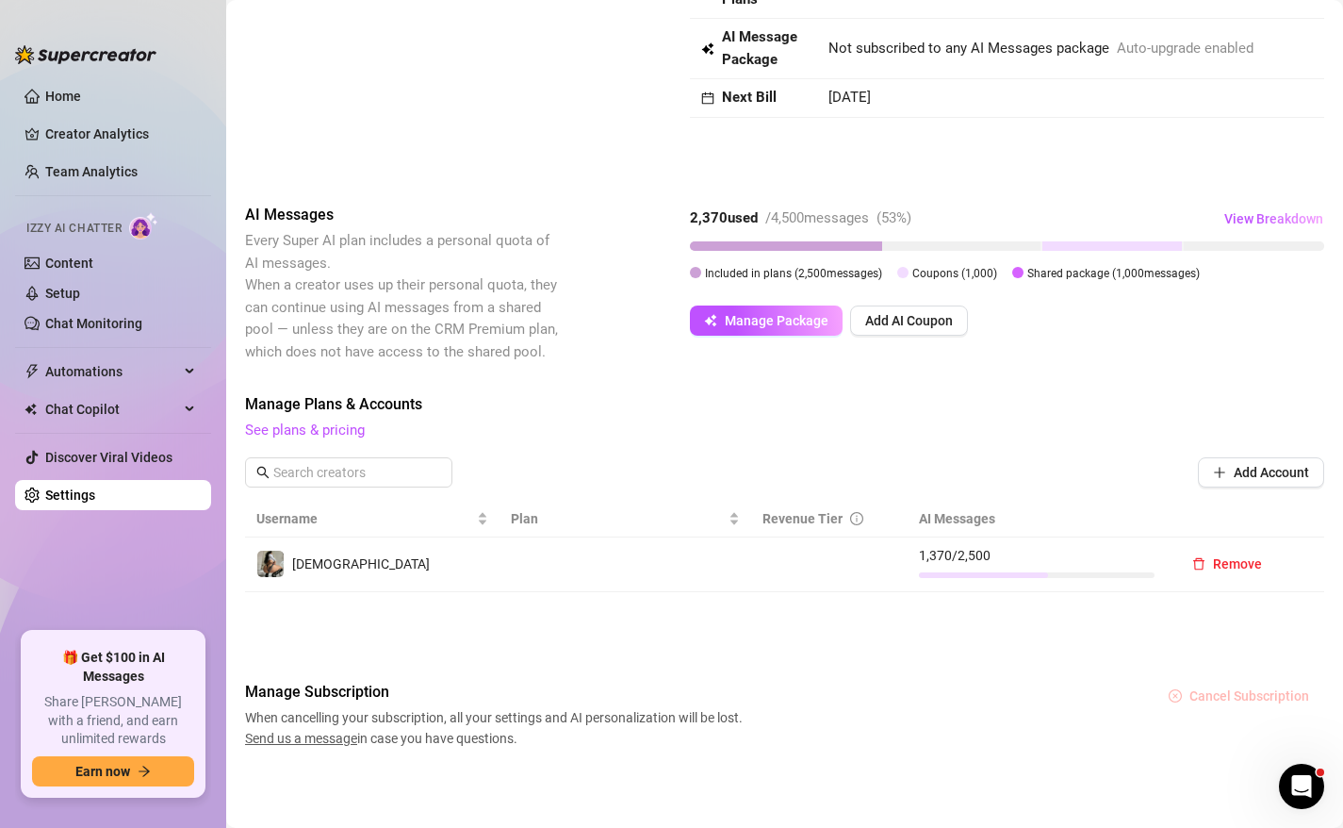
click at [1224, 694] on span "Cancel Subscription" at bounding box center [1250, 695] width 120 height 15
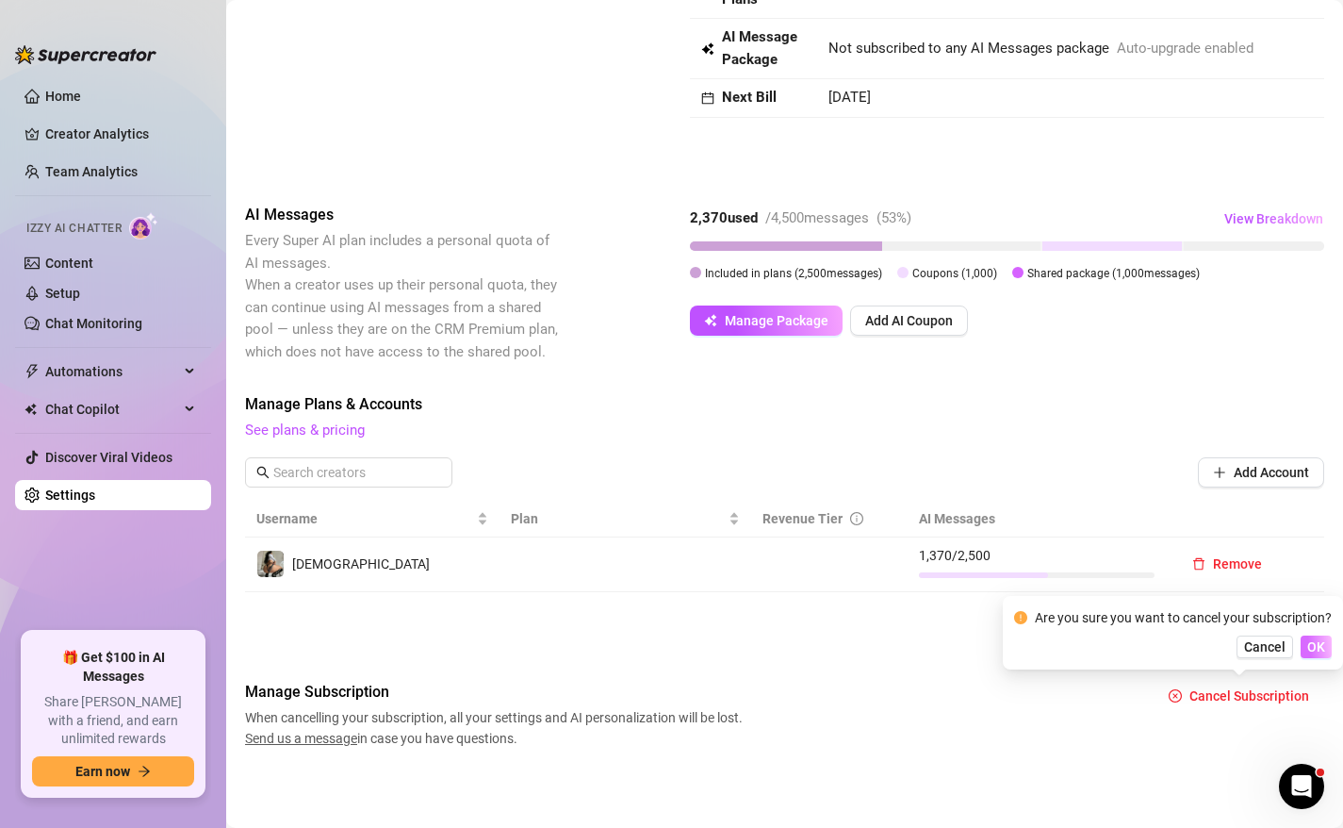
click at [1322, 647] on span "OK" at bounding box center [1316, 646] width 18 height 15
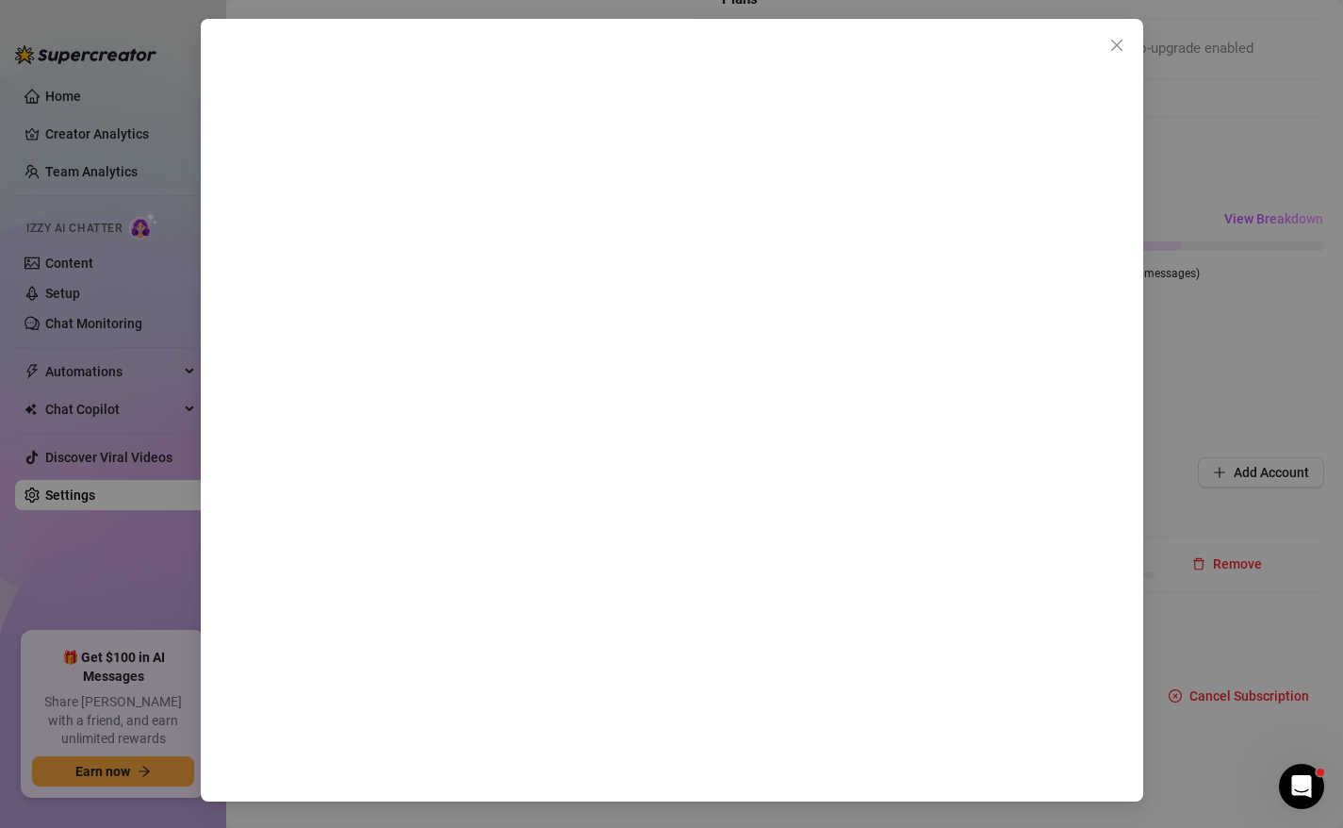
click at [1318, 33] on div at bounding box center [671, 414] width 1343 height 828
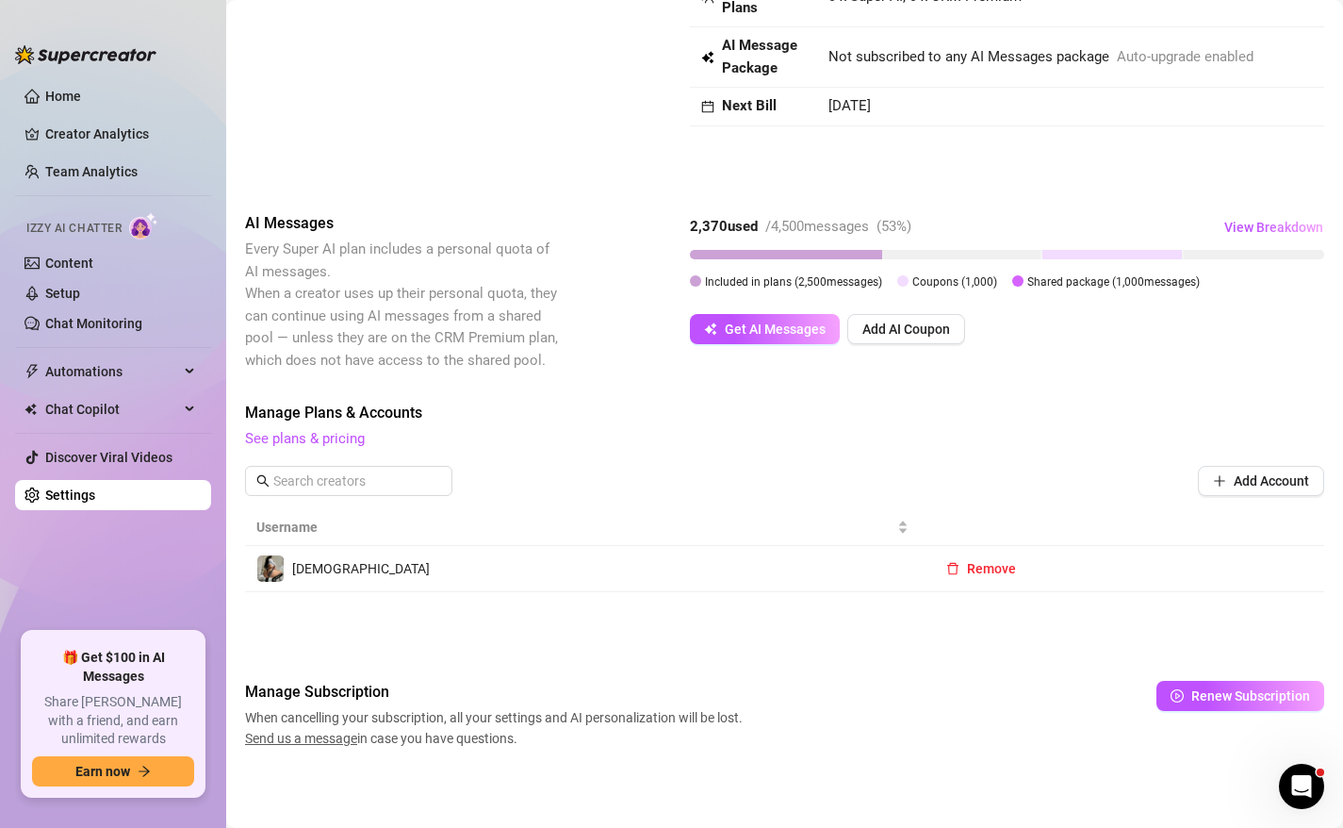
scroll to position [140, 0]
